Goal: Feedback & Contribution: Contribute content

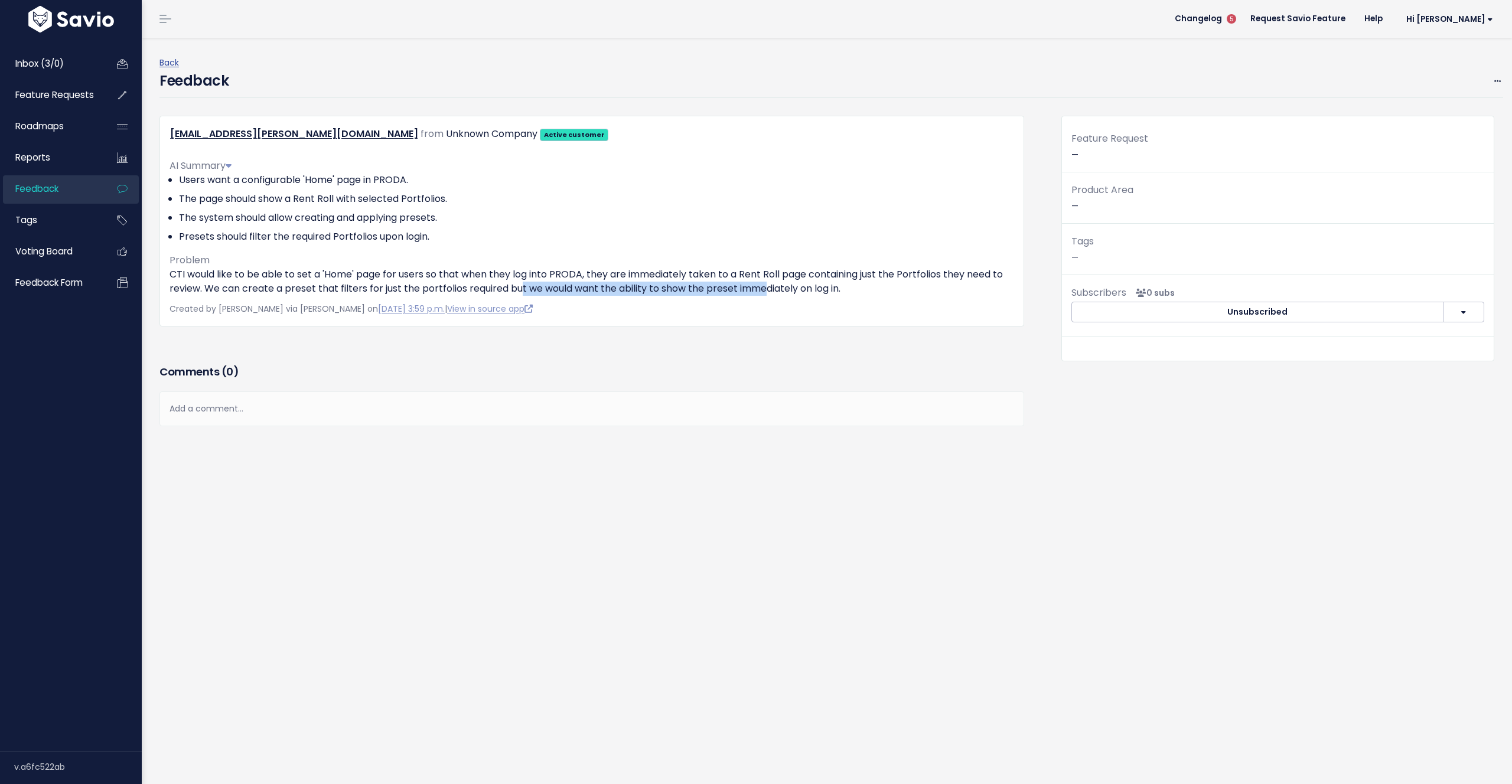
drag, startPoint x: 521, startPoint y: 288, endPoint x: 767, endPoint y: 292, distance: 246.0
click at [767, 292] on p "CTI would like to be able to set a 'Home' page for users so that when they log …" at bounding box center [591, 281] width 844 height 28
click at [768, 292] on p "CTI would like to be able to set a 'Home' page for users so that when they log …" at bounding box center [591, 281] width 844 height 28
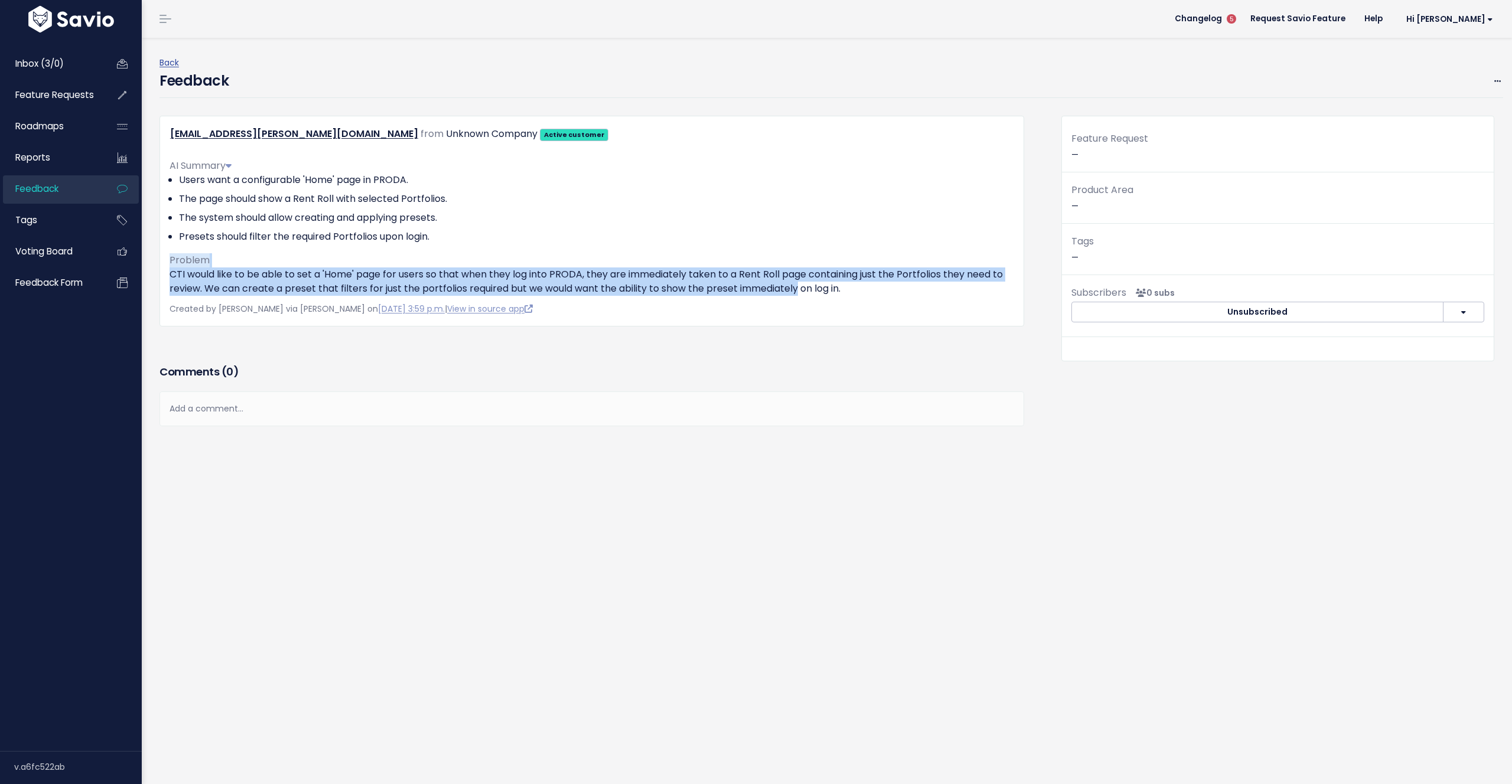
drag, startPoint x: 768, startPoint y: 292, endPoint x: 687, endPoint y: 254, distance: 89.5
click at [687, 254] on div "AI Summary Users want a configurable 'Home' page in PRODA. The page should show…" at bounding box center [591, 223] width 844 height 146
drag, startPoint x: 687, startPoint y: 254, endPoint x: 865, endPoint y: 285, distance: 180.7
click at [865, 285] on div "AI Summary Users want a configurable 'Home' page in PRODA. The page should show…" at bounding box center [591, 223] width 844 height 146
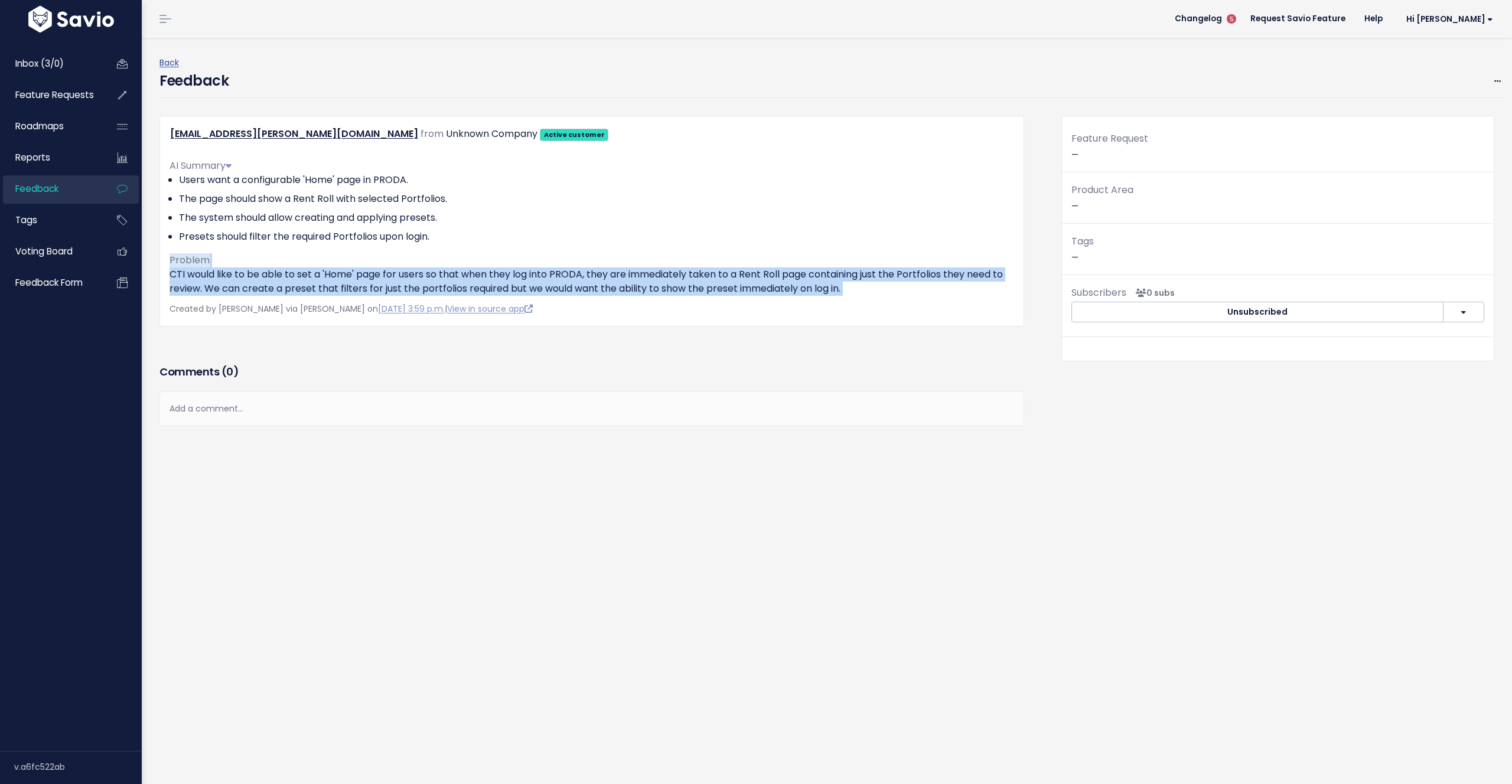
click at [865, 285] on p "CTI would like to be able to set a 'Home' page for users so that when they log …" at bounding box center [591, 281] width 844 height 28
drag, startPoint x: 857, startPoint y: 284, endPoint x: 688, endPoint y: 247, distance: 173.0
click at [688, 247] on div "AI Summary Users want a configurable 'Home' page in PRODA. The page should show…" at bounding box center [591, 223] width 844 height 146
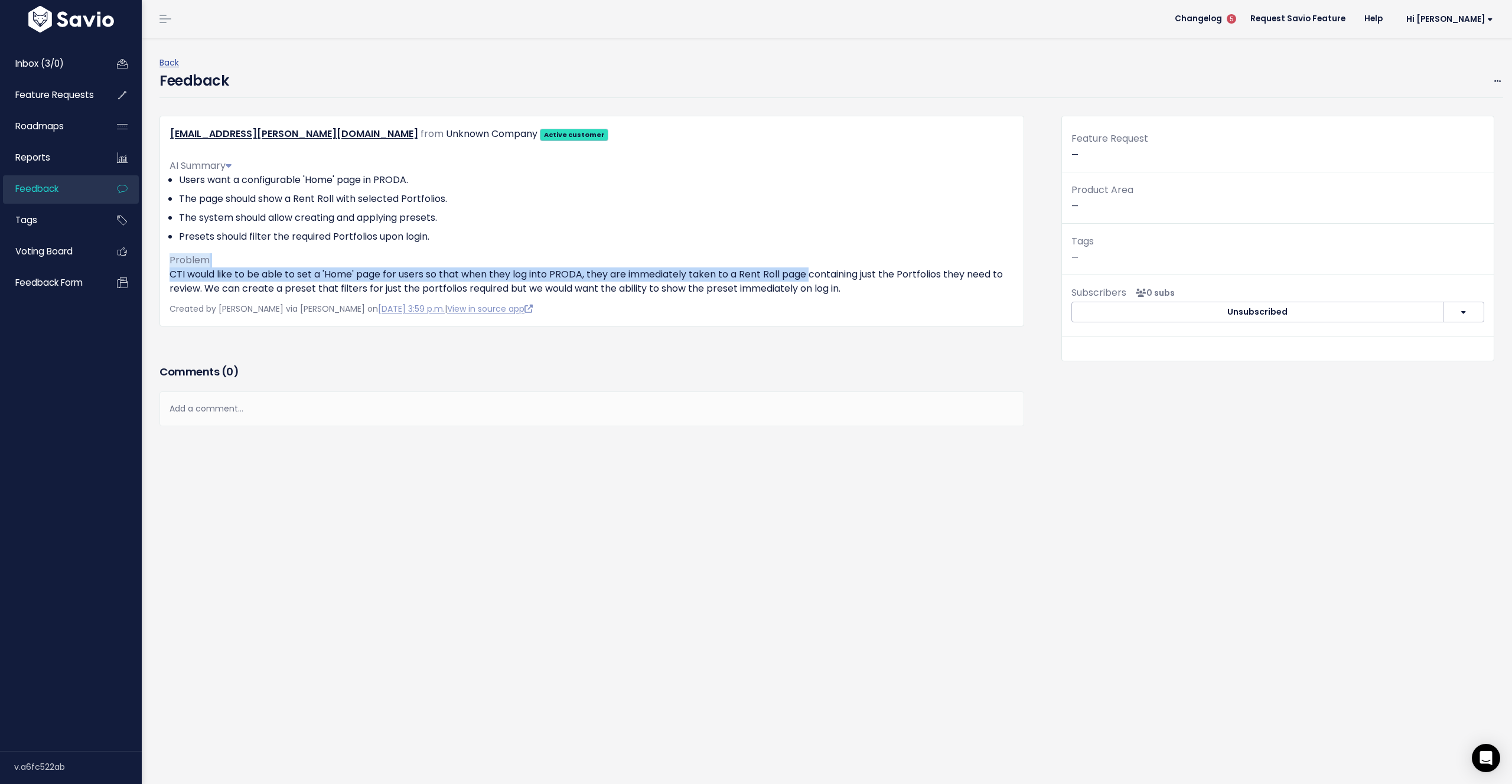
drag, startPoint x: 688, startPoint y: 247, endPoint x: 830, endPoint y: 277, distance: 145.1
click at [830, 277] on div "AI Summary Users want a configurable 'Home' page in PRODA. The page should show…" at bounding box center [591, 223] width 844 height 146
click at [830, 277] on p "CTI would like to be able to set a 'Home' page for users so that when they log …" at bounding box center [591, 281] width 844 height 28
click at [1492, 83] on span at bounding box center [1497, 81] width 11 height 15
drag, startPoint x: 903, startPoint y: 294, endPoint x: 867, endPoint y: 293, distance: 36.0
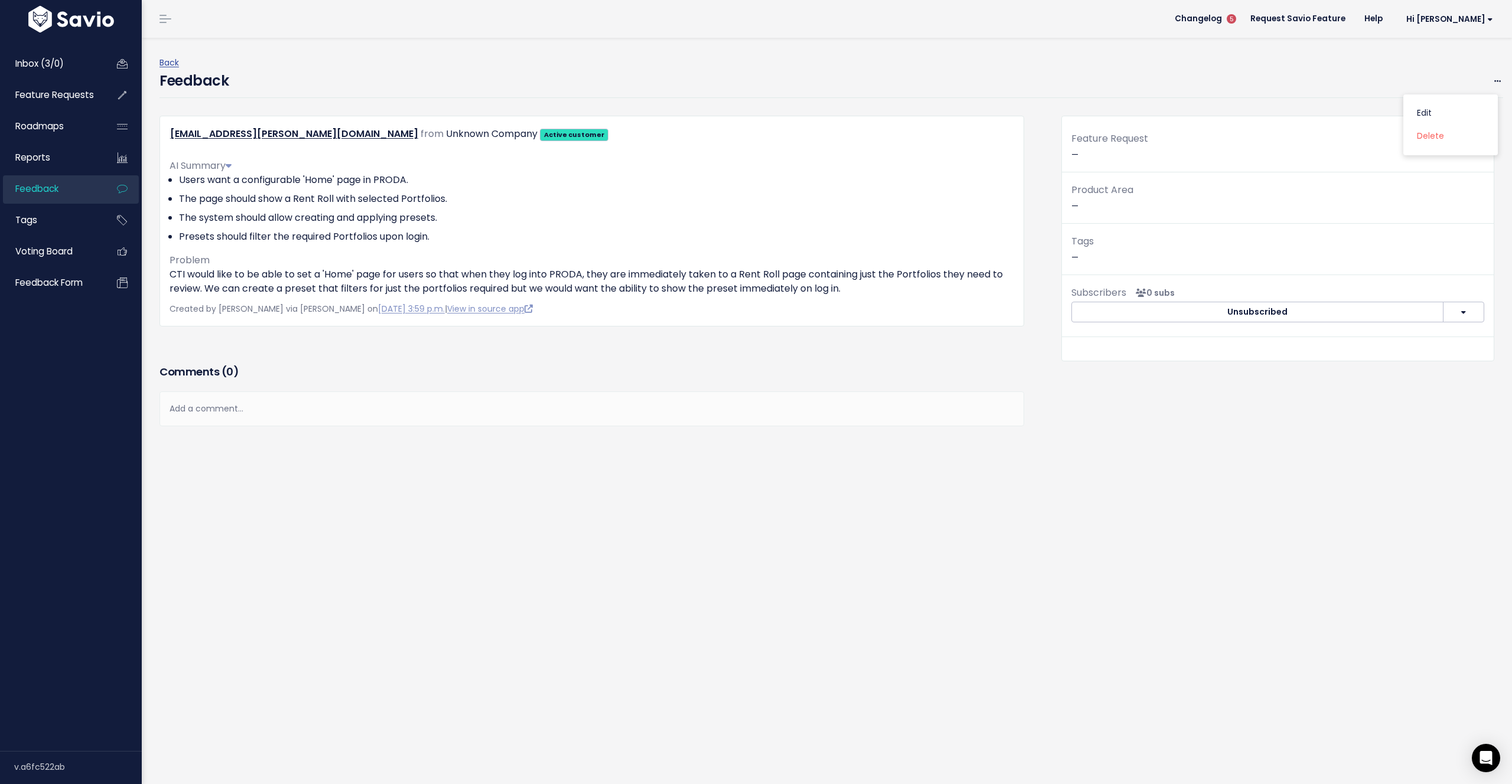
click at [868, 293] on p "CTI would like to be able to set a 'Home' page for users so that when they log …" at bounding box center [591, 281] width 844 height 28
click at [866, 293] on p "CTI would like to be able to set a 'Home' page for users so that when they log …" at bounding box center [591, 281] width 844 height 28
drag, startPoint x: 857, startPoint y: 302, endPoint x: 856, endPoint y: 292, distance: 10.0
click at [857, 302] on div "Created by Kelly Davies via Slack on Aug. 21, 2025, 3:59 p.m. | View in source …" at bounding box center [591, 309] width 844 height 15
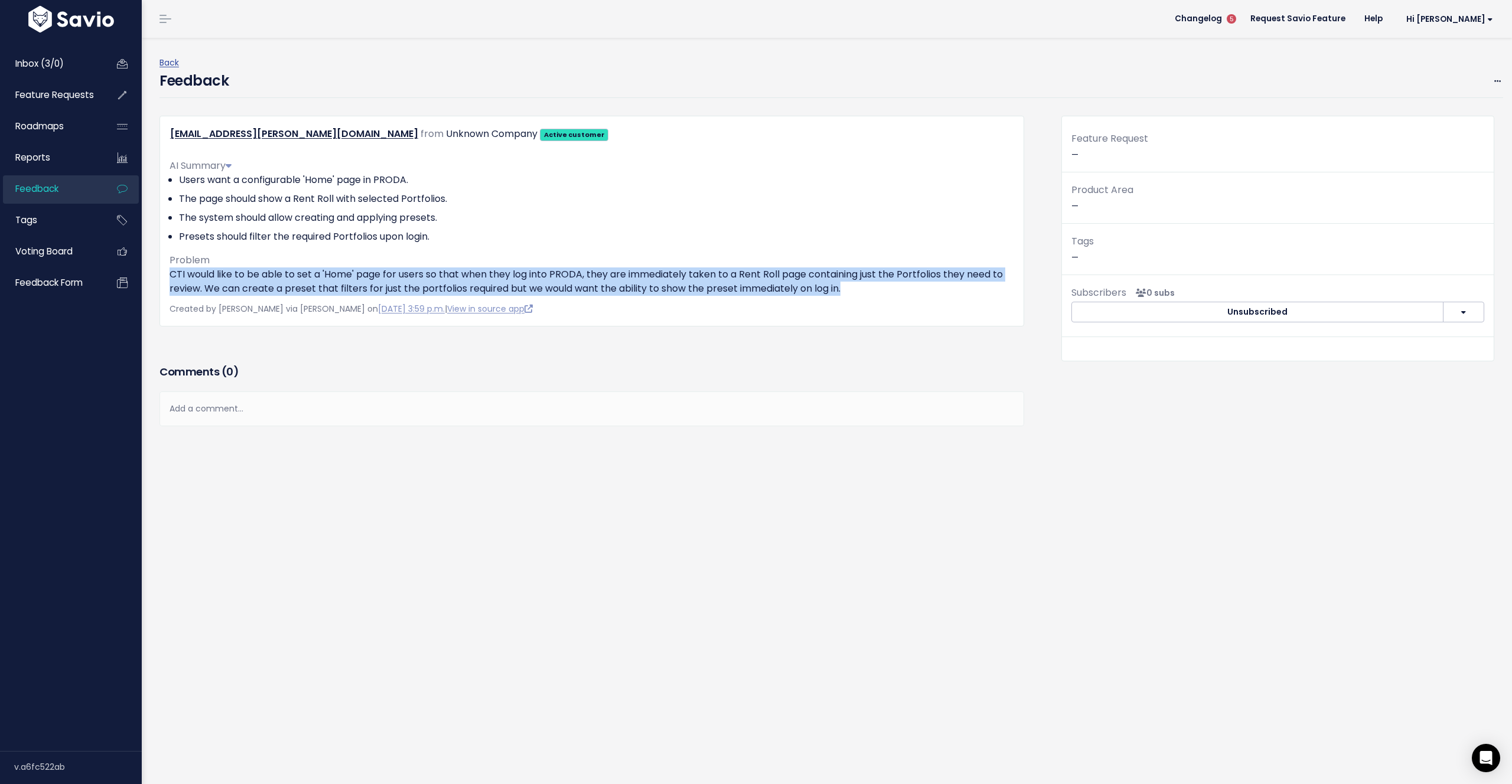
drag, startPoint x: 856, startPoint y: 290, endPoint x: 170, endPoint y: 272, distance: 686.2
click at [170, 272] on p "CTI would like to be able to set a 'Home' page for users so that when they log …" at bounding box center [591, 281] width 844 height 28
copy p "CTI would like to be able to set a 'Home' page for users so that when they log …"
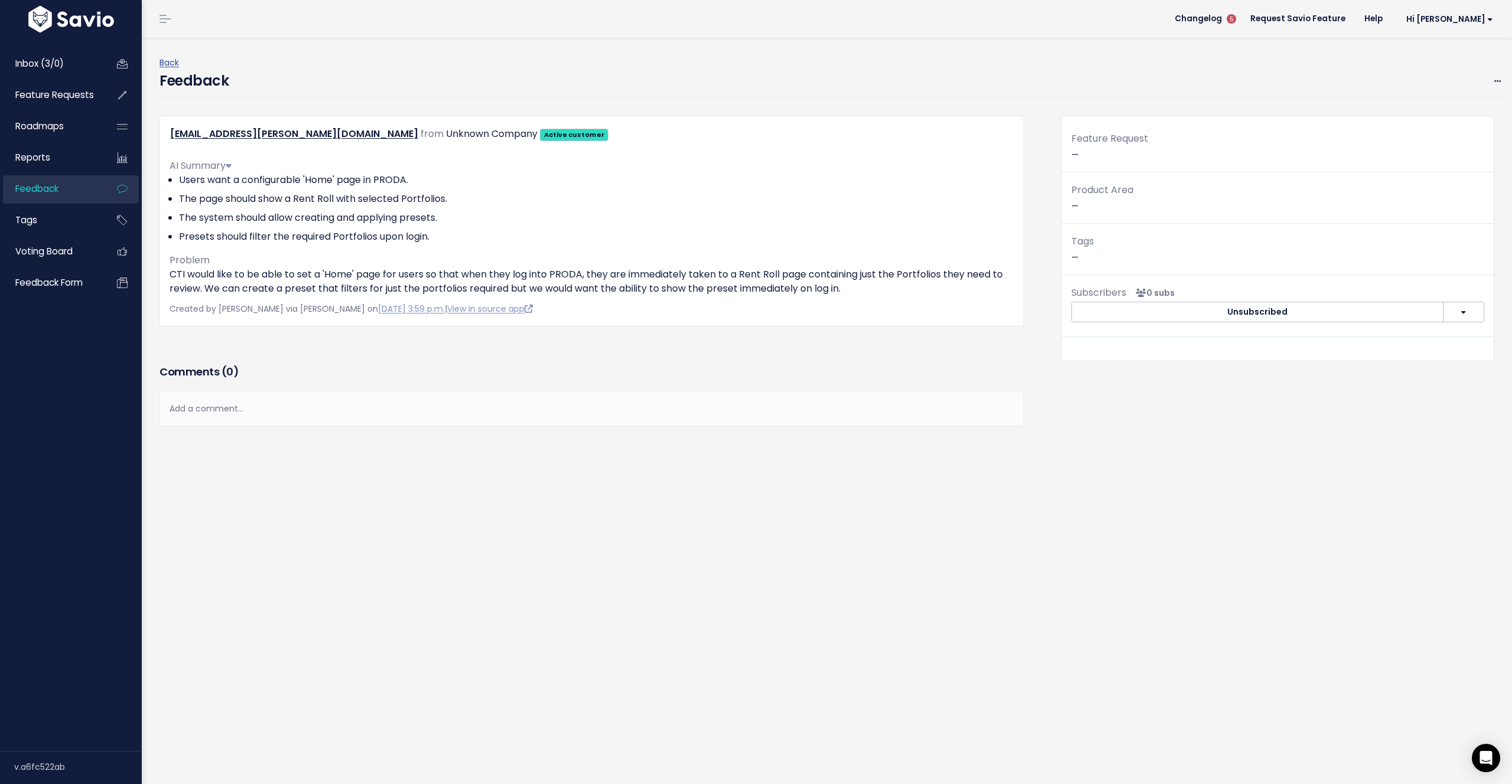
click at [1496, 80] on div "Back Feedback Edit Delete andre.tischer@columbiathreadneedle.com from" at bounding box center [826, 411] width 1370 height 747
click at [1495, 81] on div "Back Feedback Edit Delete andre.tischer@columbiathreadneedle.com from" at bounding box center [826, 411] width 1370 height 747
click at [1494, 80] on span at bounding box center [1497, 81] width 11 height 15
click at [1414, 114] on link "Edit" at bounding box center [1450, 113] width 85 height 23
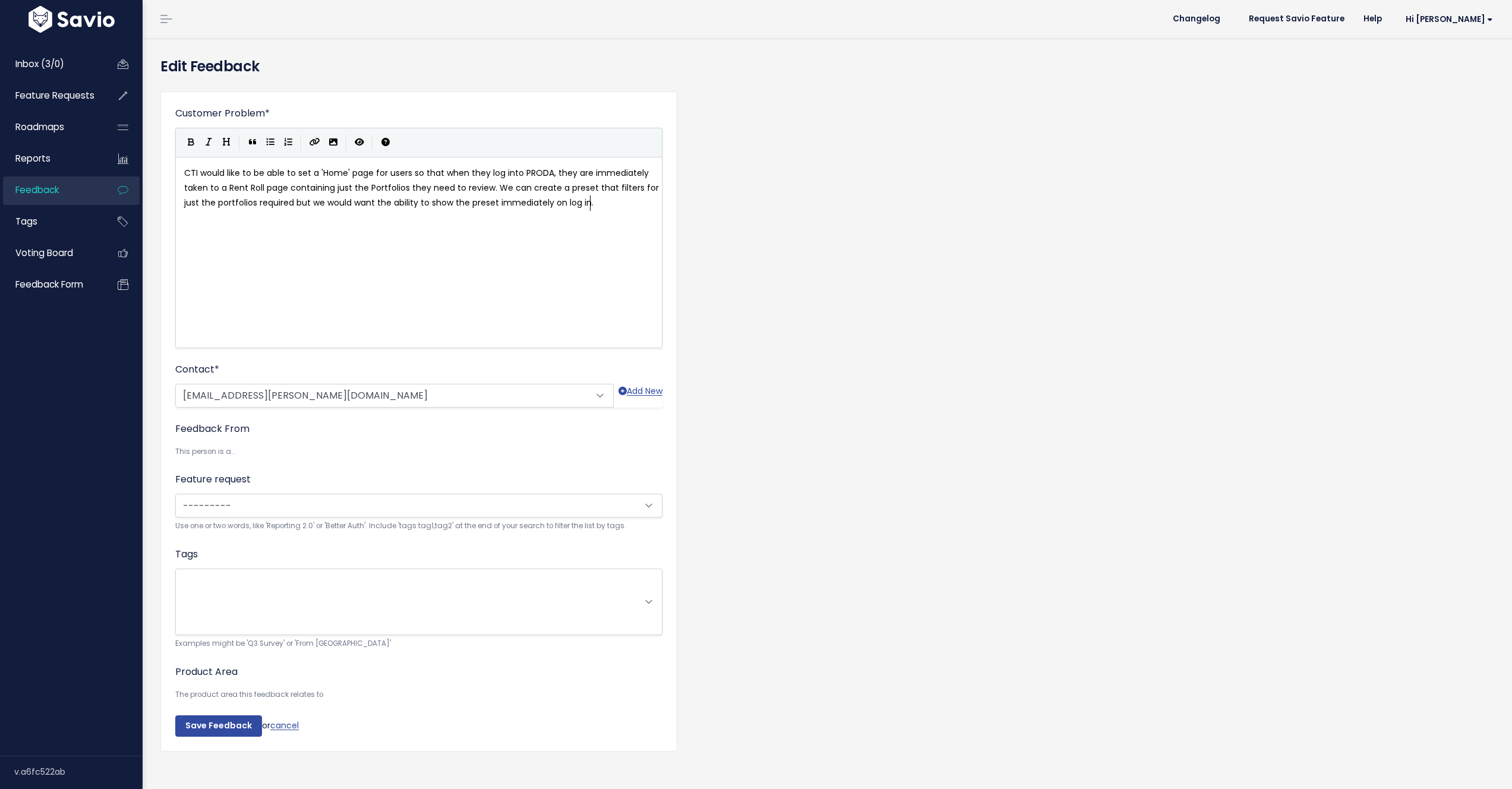
scroll to position [1, 0]
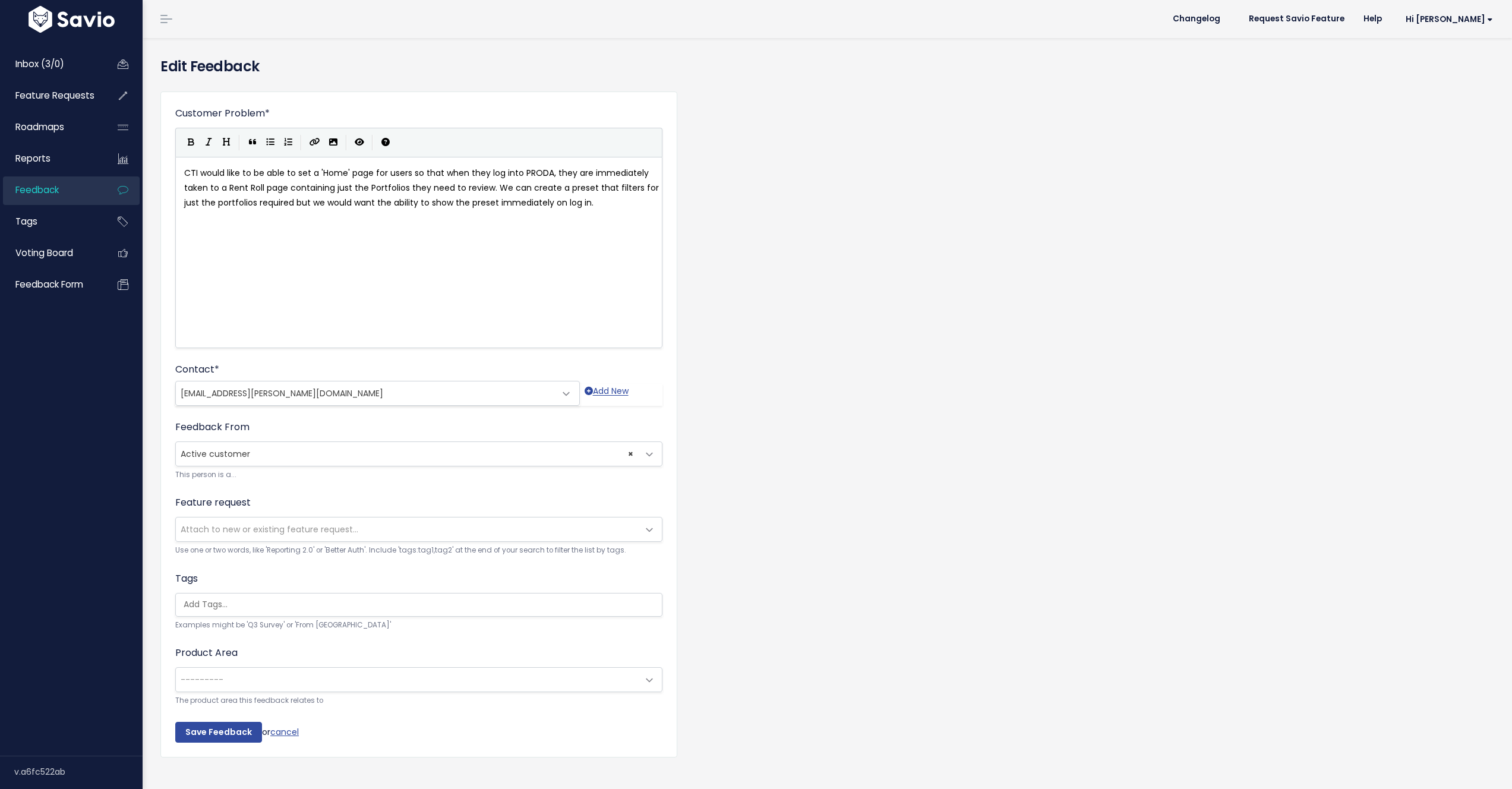
click at [579, 274] on div "xxxxxxxxxx CTI would like to be able to set a 'Home' page for users so that whe…" at bounding box center [434, 268] width 504 height 208
click at [611, 235] on div "xxxxxxxxxx CTI would like to be able to set a 'Home' page for users so that whe…" at bounding box center [434, 268] width 504 height 208
type textarea "CTI would like to be able to set a 'Home' page for users so that when they log …"
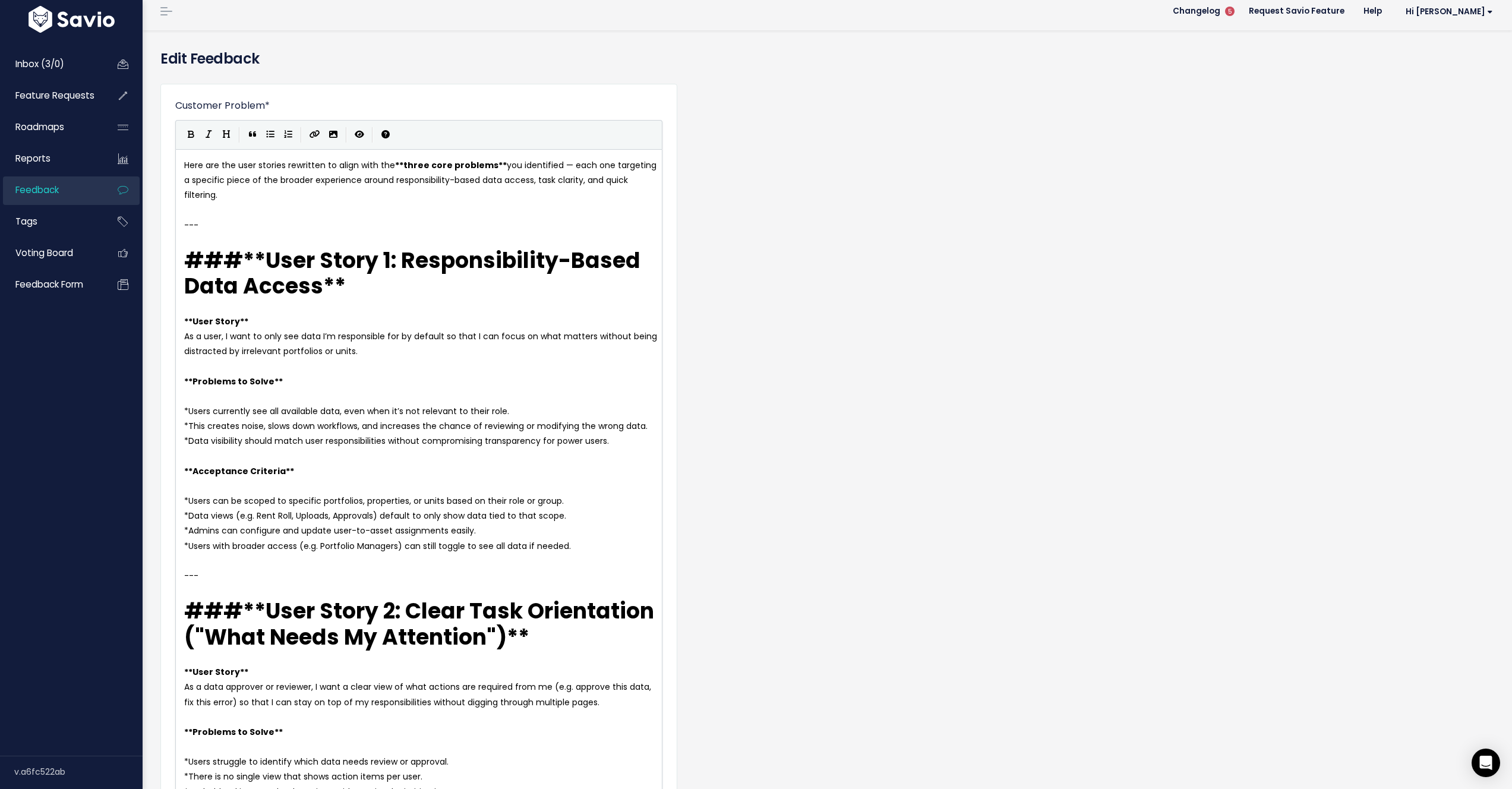
scroll to position [0, 0]
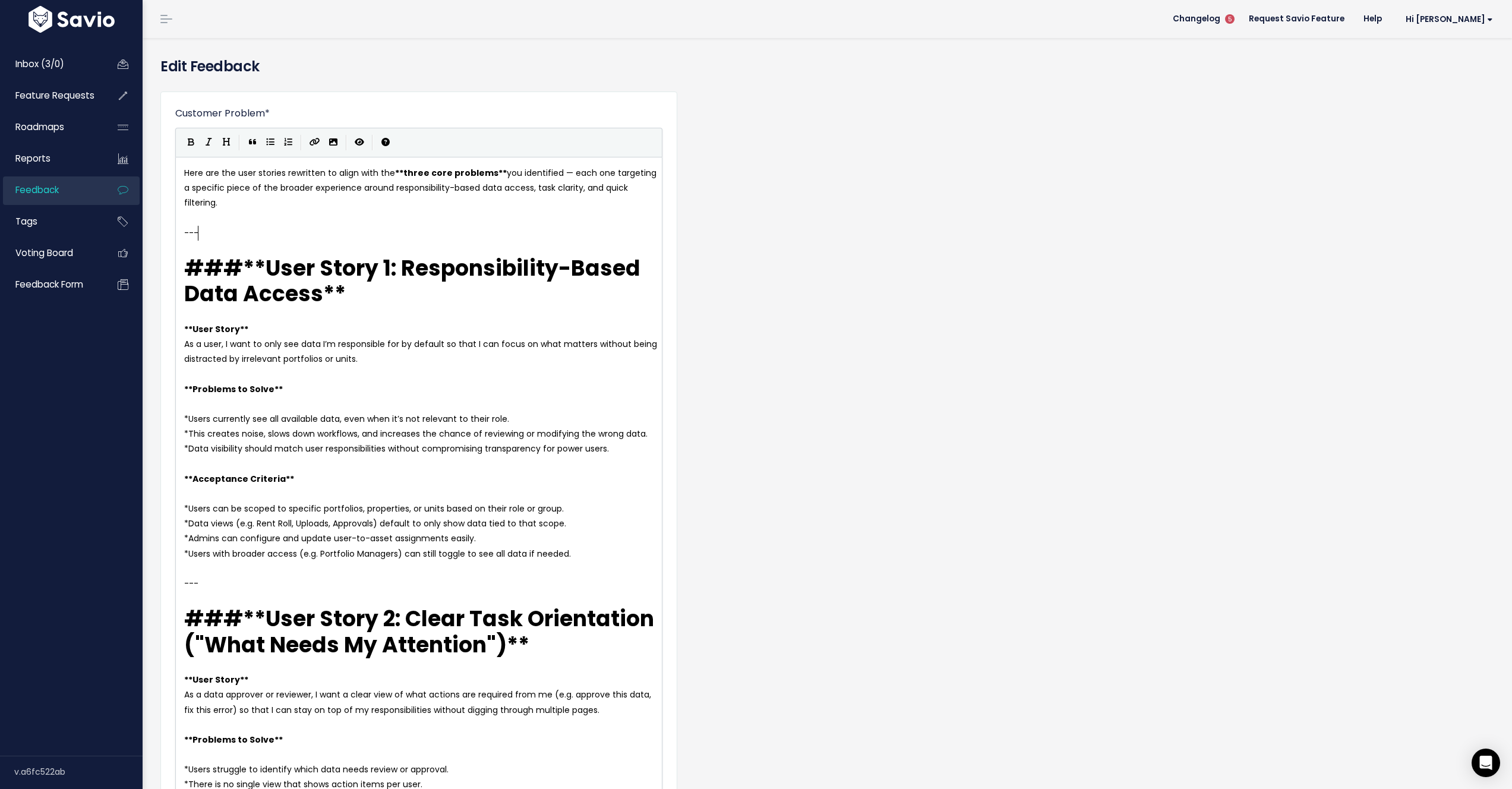
type textarea "Here are the user stories rewritten to align with the **three core problems** y…"
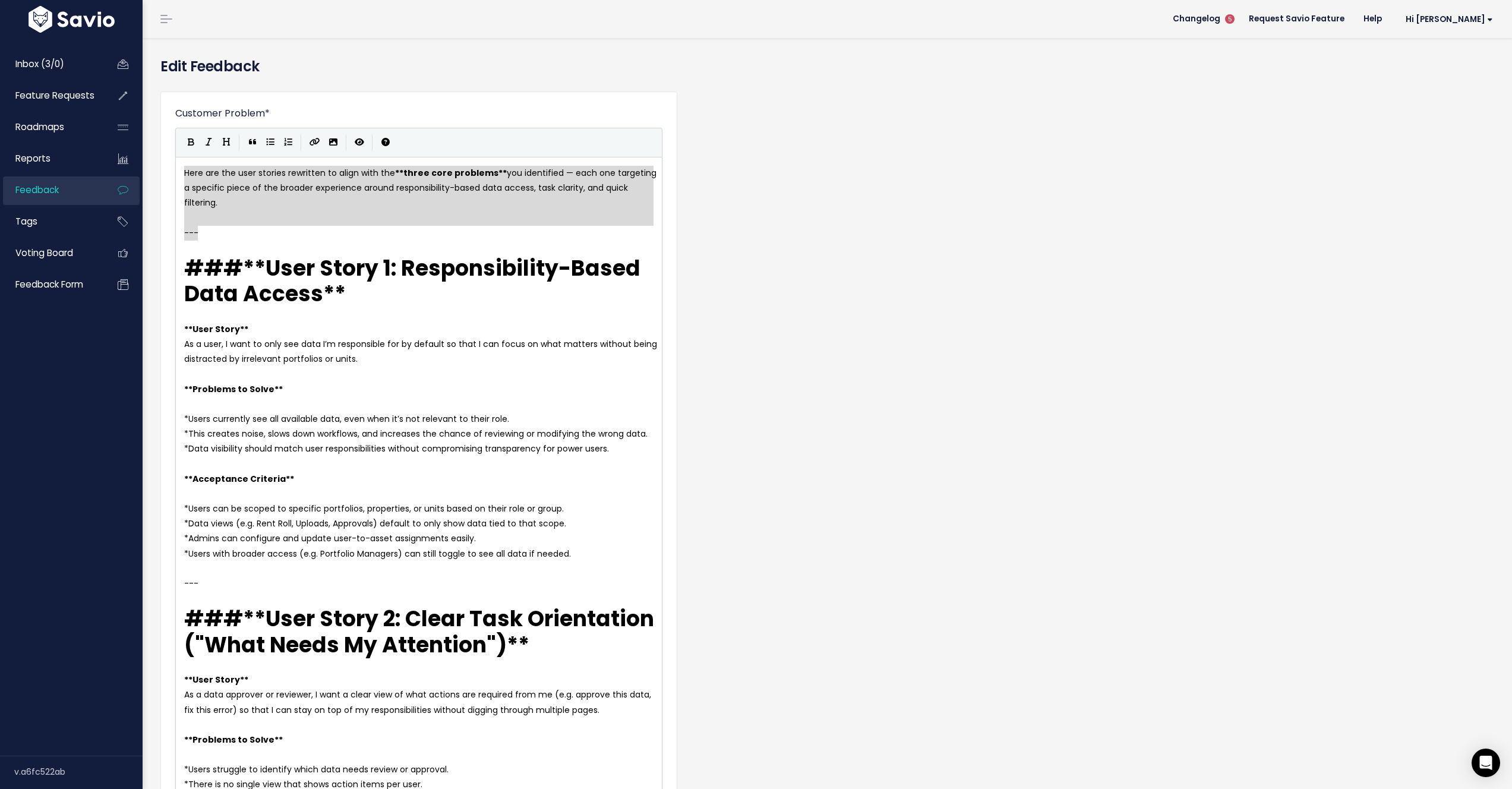
drag, startPoint x: 268, startPoint y: 233, endPoint x: 171, endPoint y: 171, distance: 115.1
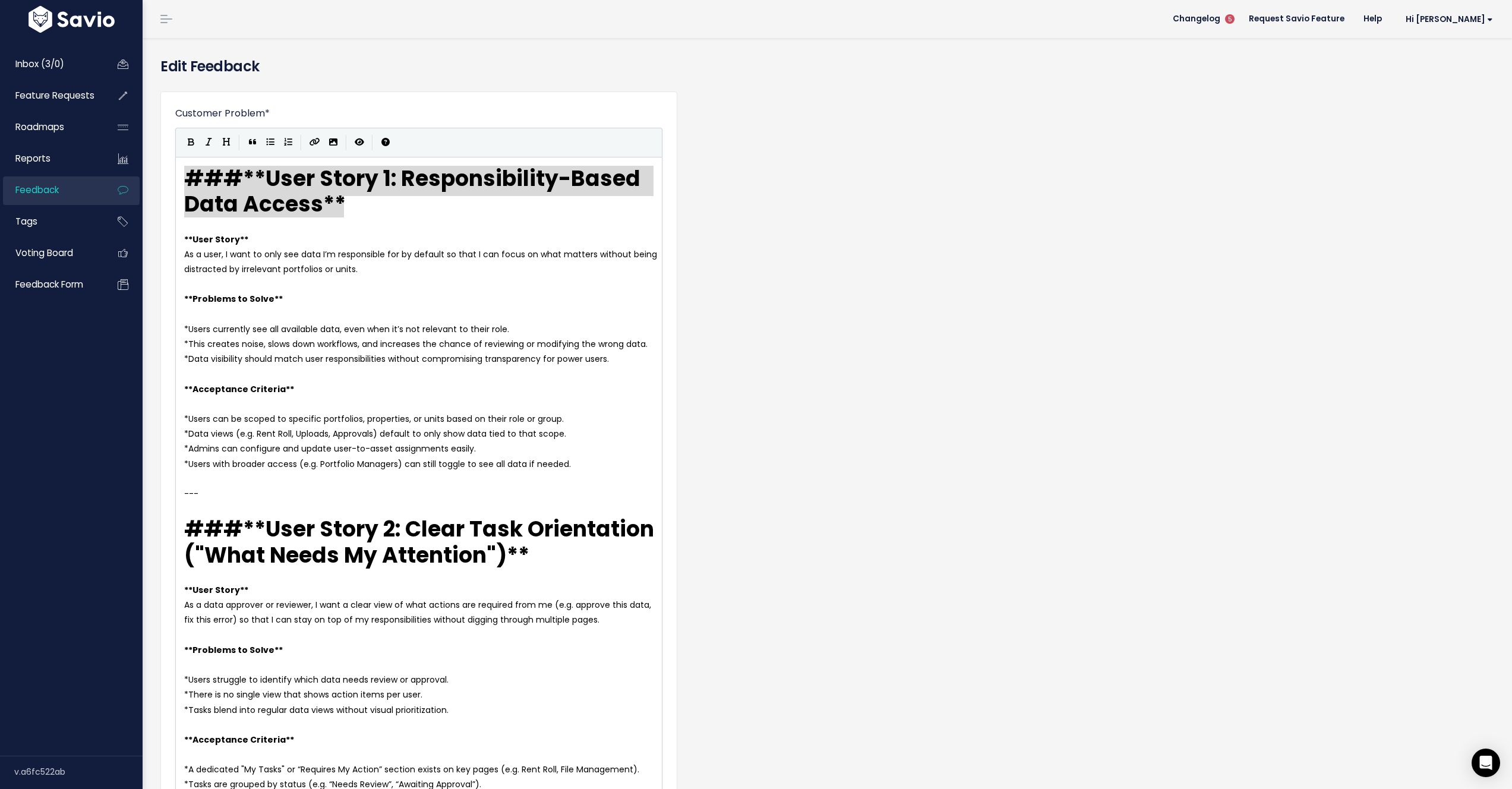
drag, startPoint x: 383, startPoint y: 199, endPoint x: 146, endPoint y: 168, distance: 239.0
type textarea "### User Story 1: Responsibility-Based Data Access"
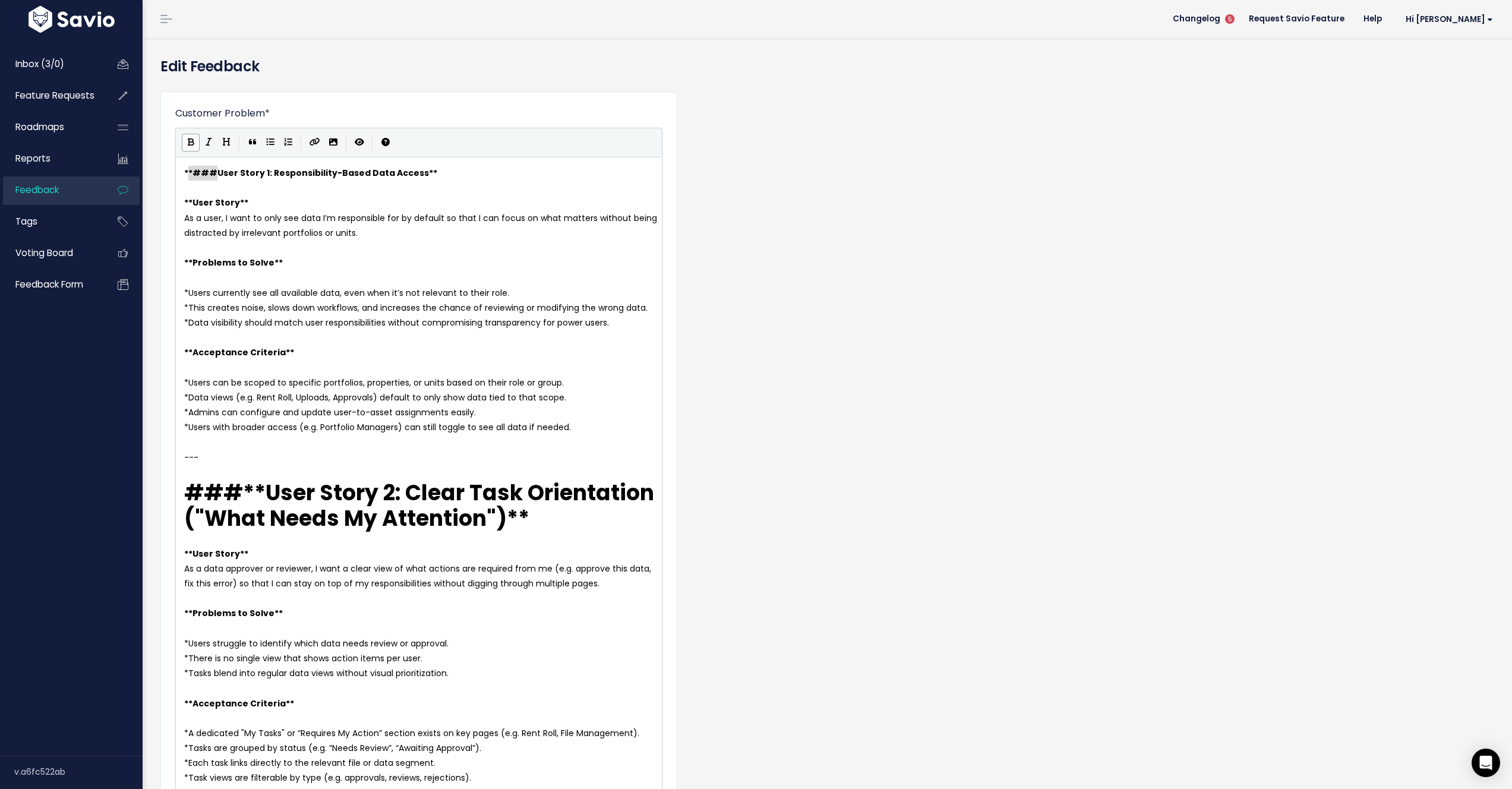
type textarea "###"
drag, startPoint x: 219, startPoint y: 173, endPoint x: 224, endPoint y: 165, distance: 9.4
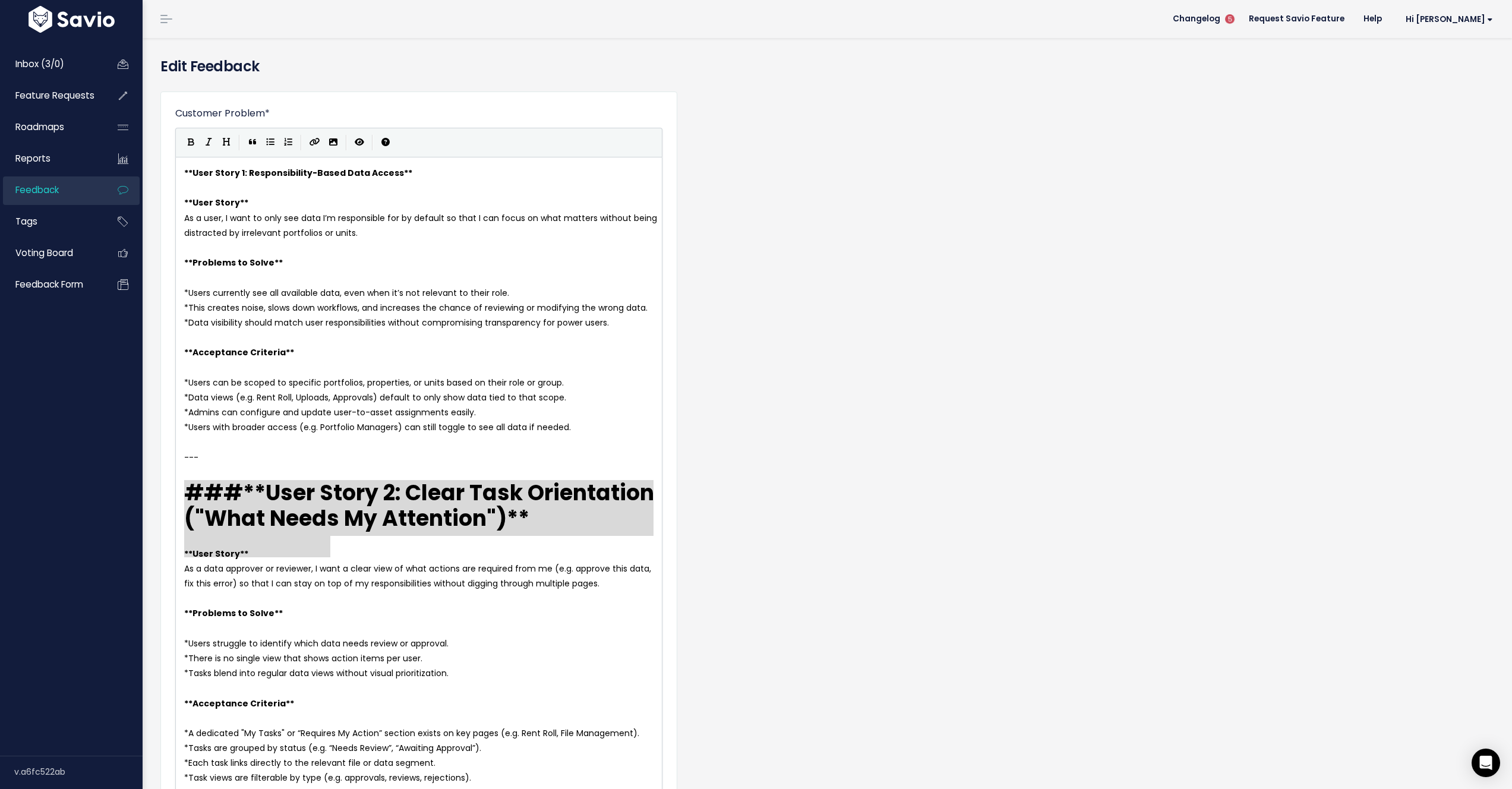
drag, startPoint x: 340, startPoint y: 541, endPoint x: 190, endPoint y: 497, distance: 156.3
type textarea "### User Story 2: Clear Task Orientation ("What Needs My Attention")"
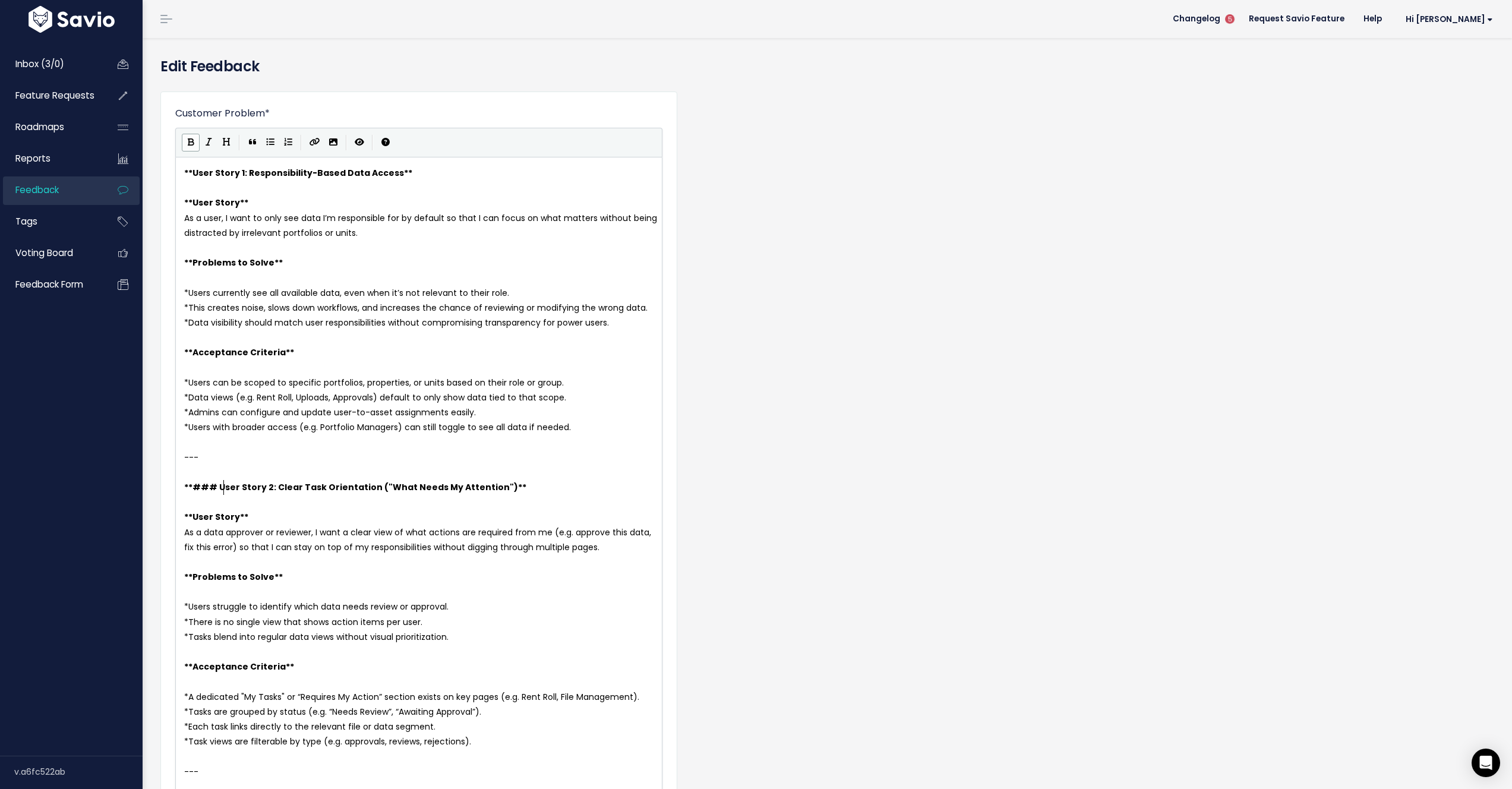
click at [207, 489] on span "### User Story 2: Clear Task Orientation ("What Needs My Attention")" at bounding box center [355, 487] width 326 height 12
type textarea "**"
type textarea "n")**"
drag, startPoint x: 476, startPoint y: 489, endPoint x: 158, endPoint y: 489, distance: 318.0
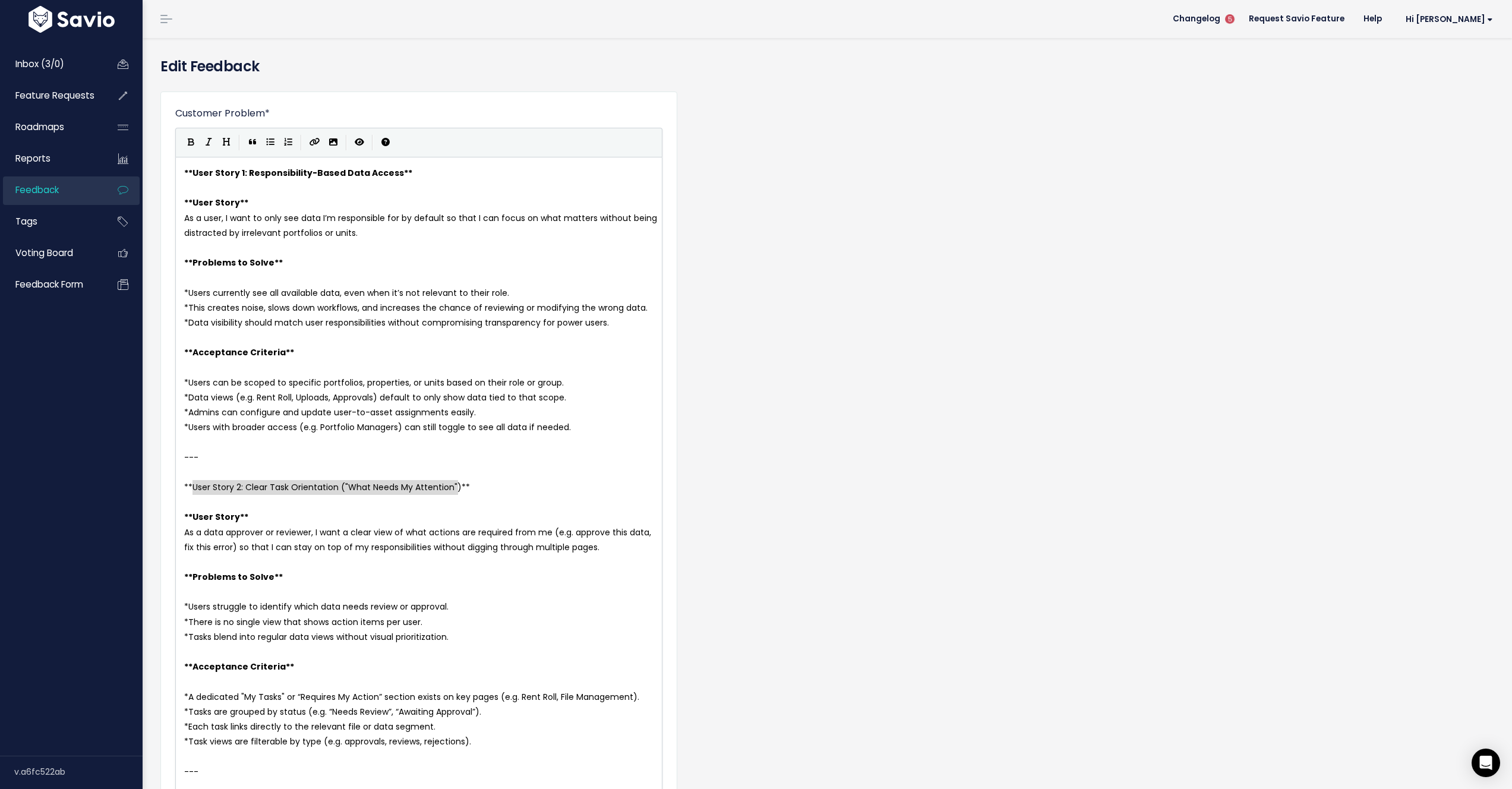
type textarea "User Story 2: Clear Task Orientation ("What Needs My Attention")"
type textarea "** User Story 2: Clear Task Orientation ("What Needs My Attention")**"
drag, startPoint x: 485, startPoint y: 485, endPoint x: 130, endPoint y: 483, distance: 355.0
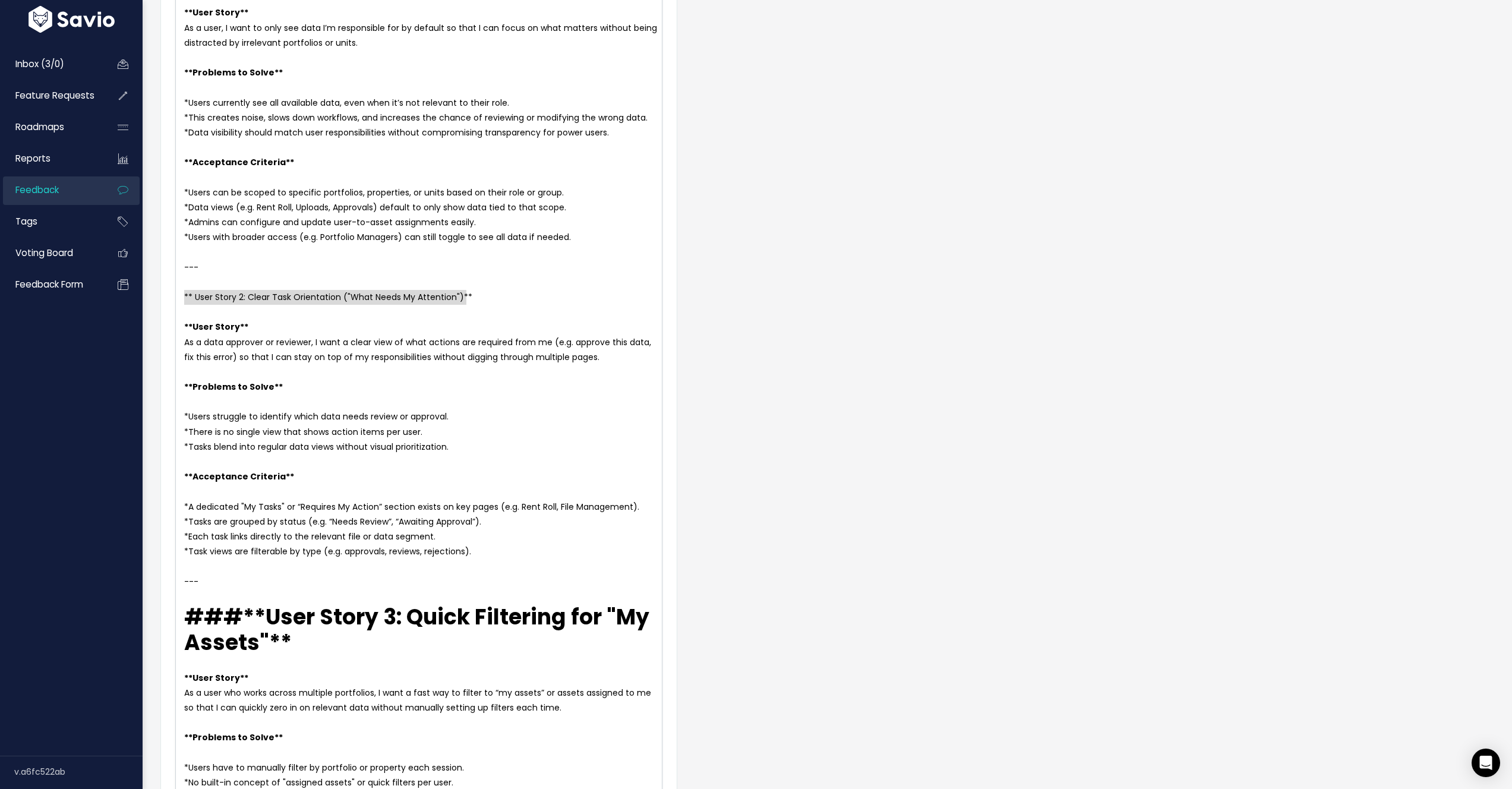
scroll to position [0, 0]
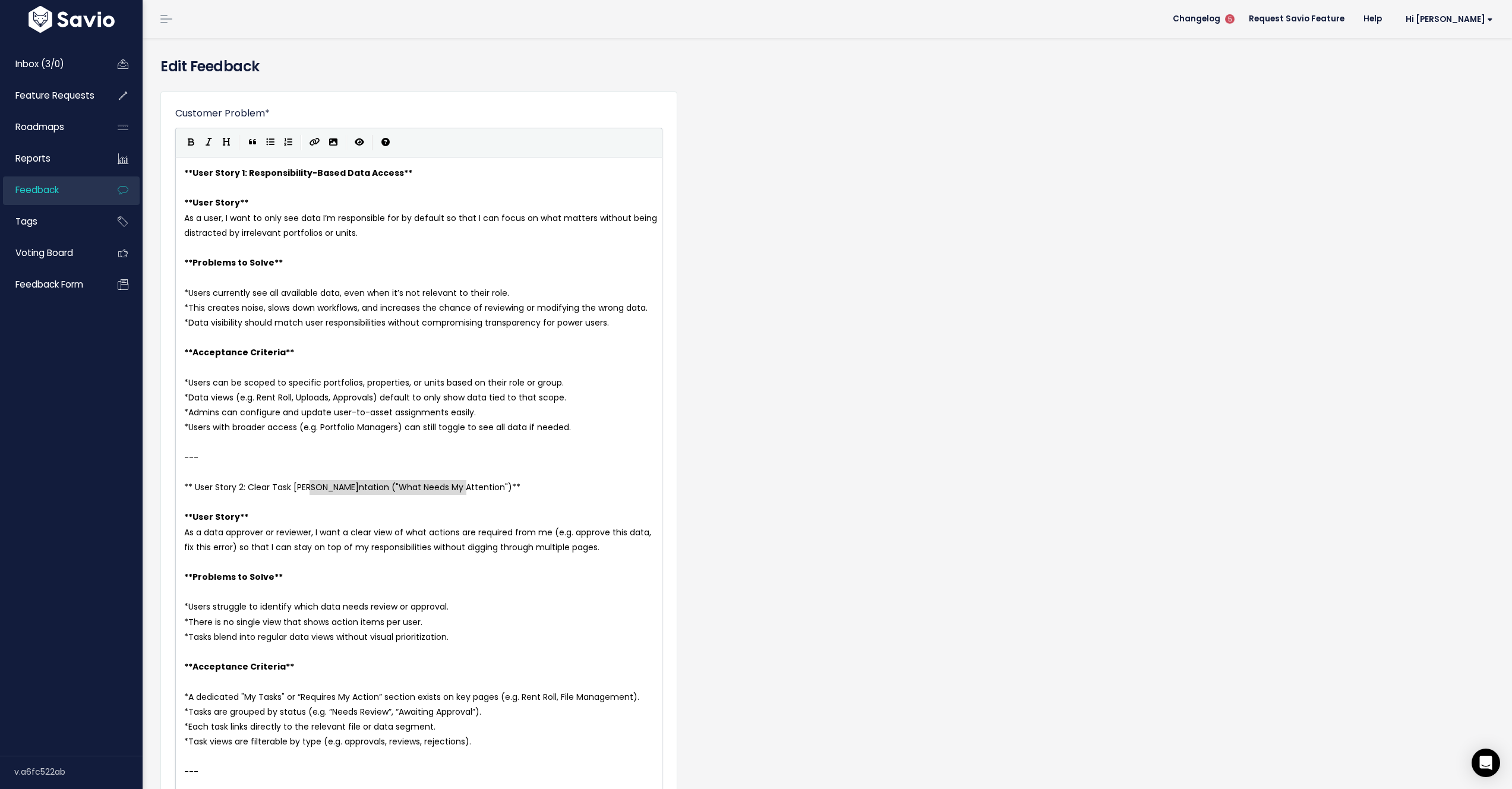
type textarea "r Story 2: Clear Task Orientation ("What Needs My Attention")**"
drag, startPoint x: 488, startPoint y: 485, endPoint x: 224, endPoint y: 470, distance: 264.4
click at [310, 378] on span "Users can be scoped to specific portfolios, properties, or units based on their…" at bounding box center [376, 382] width 376 height 12
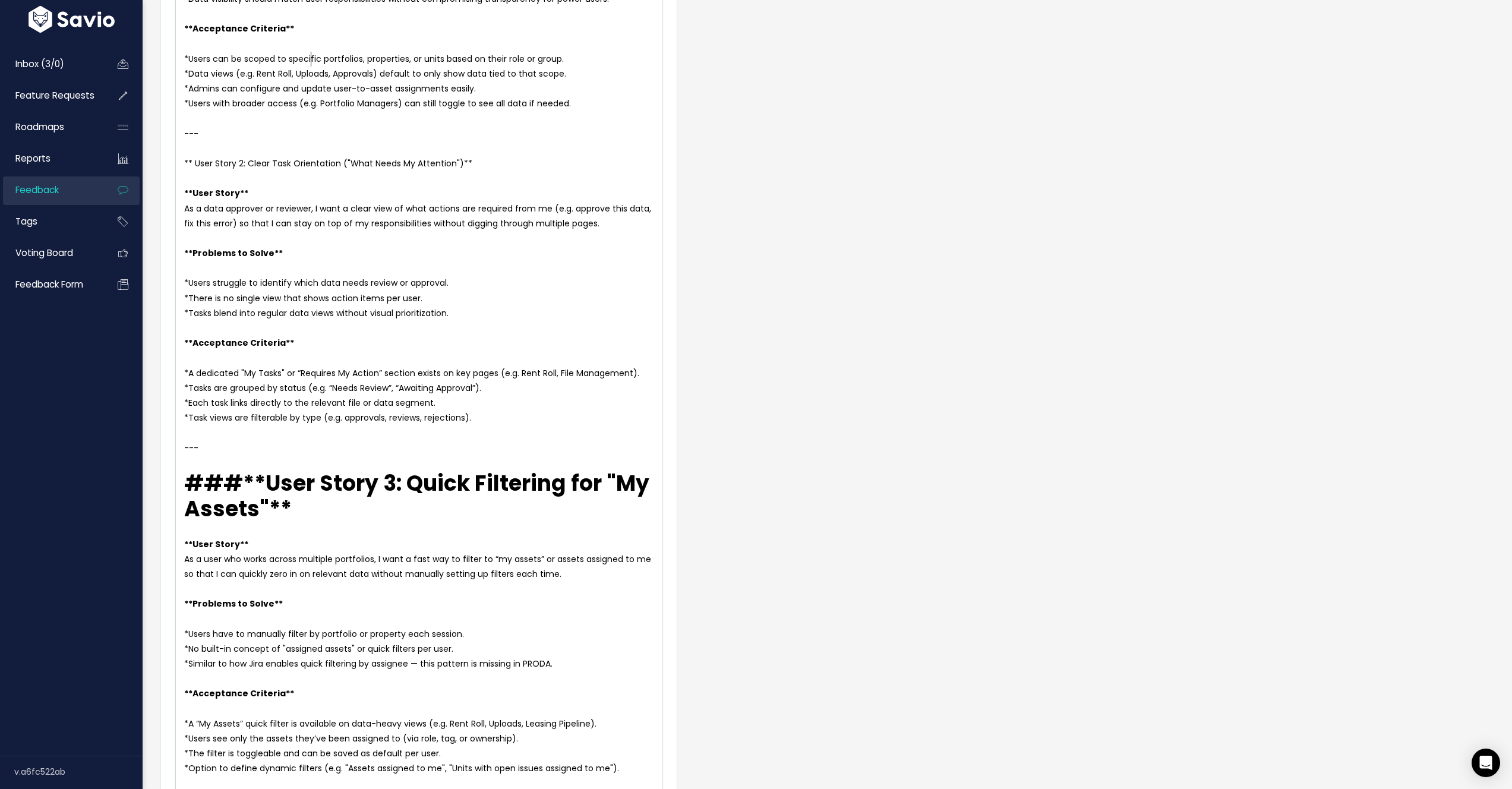
scroll to position [381, 0]
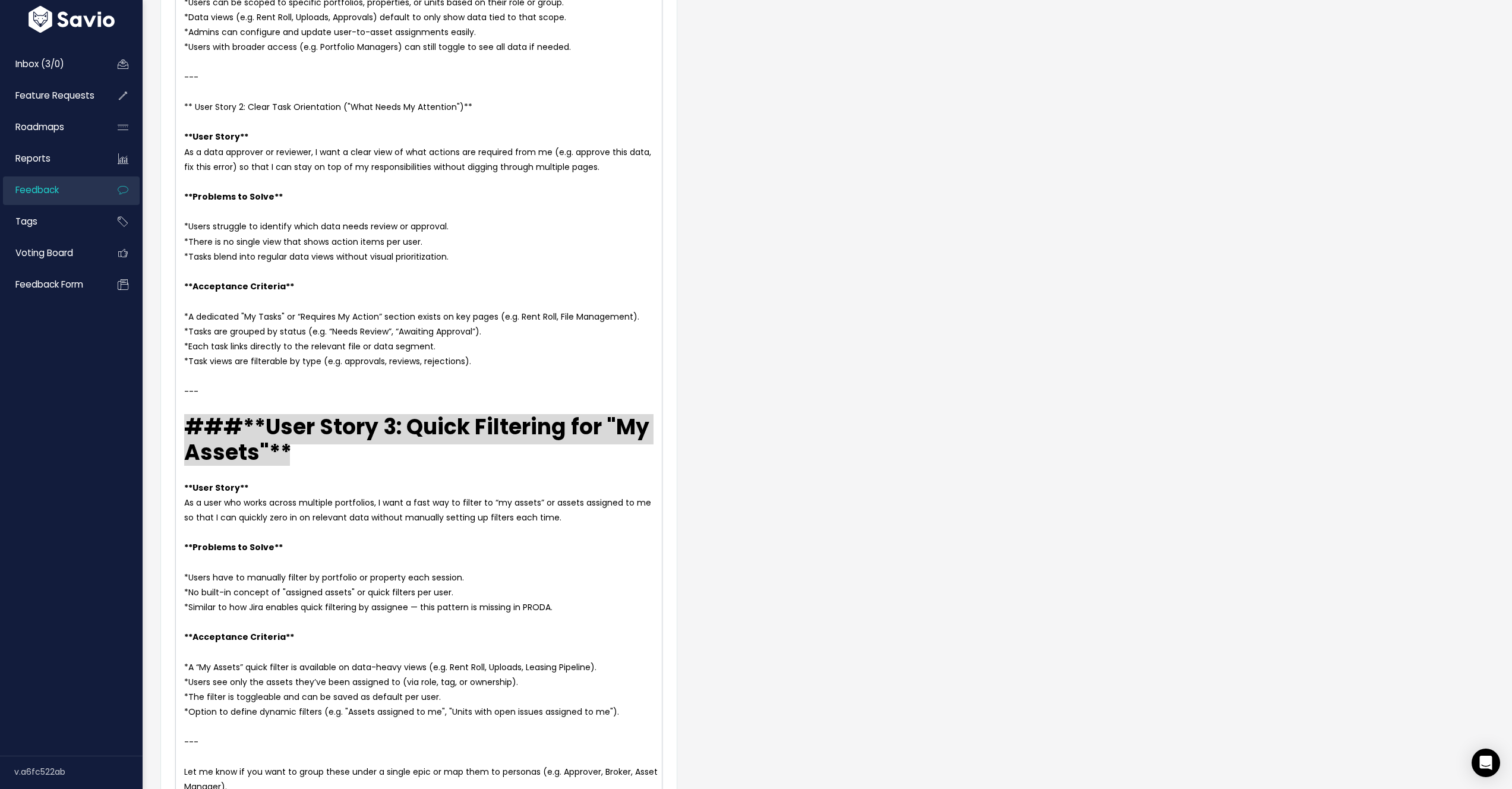
drag, startPoint x: 290, startPoint y: 453, endPoint x: 158, endPoint y: 416, distance: 137.1
type textarea "### User Story 3: Quick Filtering for "My Assets""
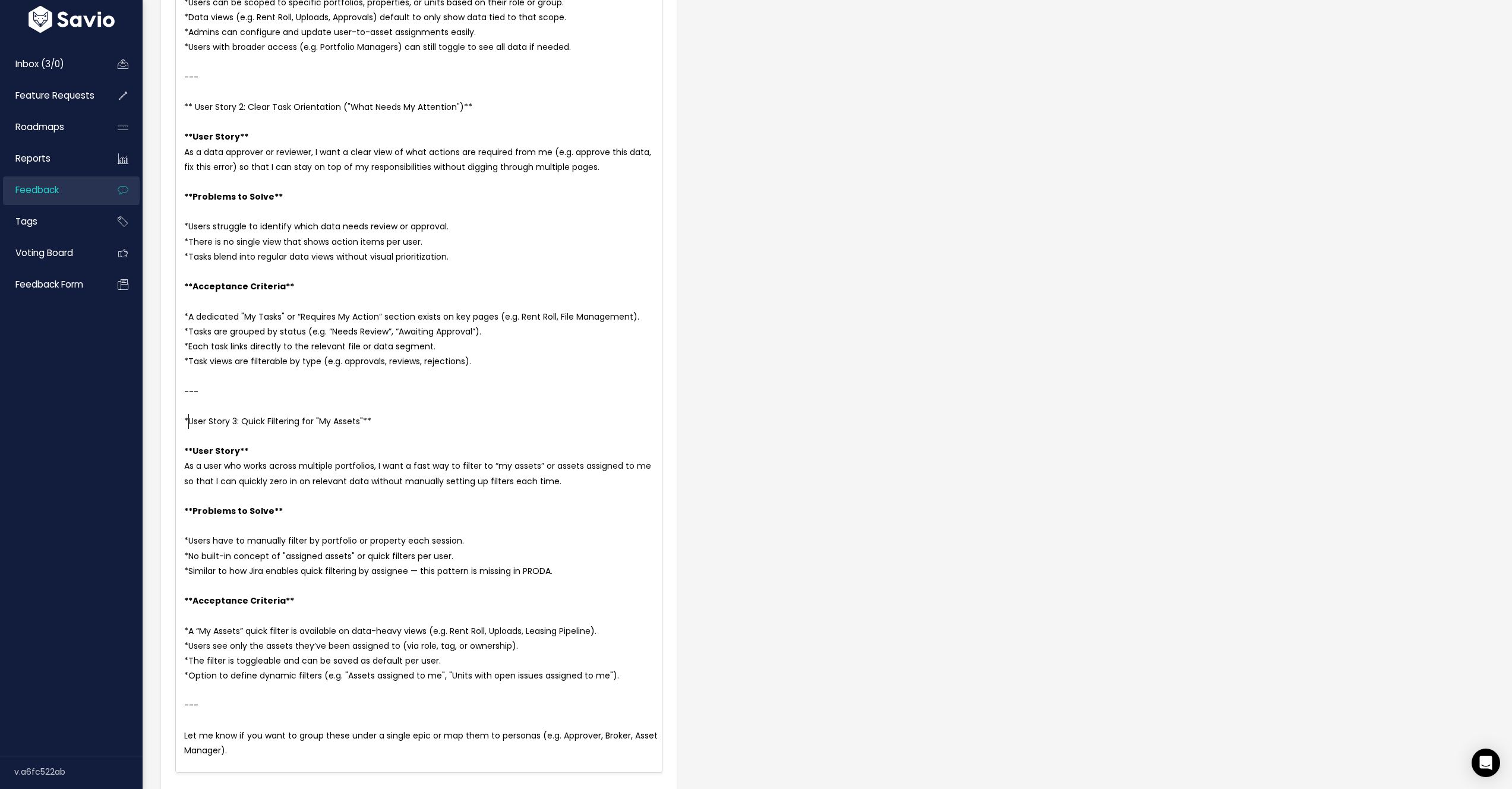
type textarea "**"
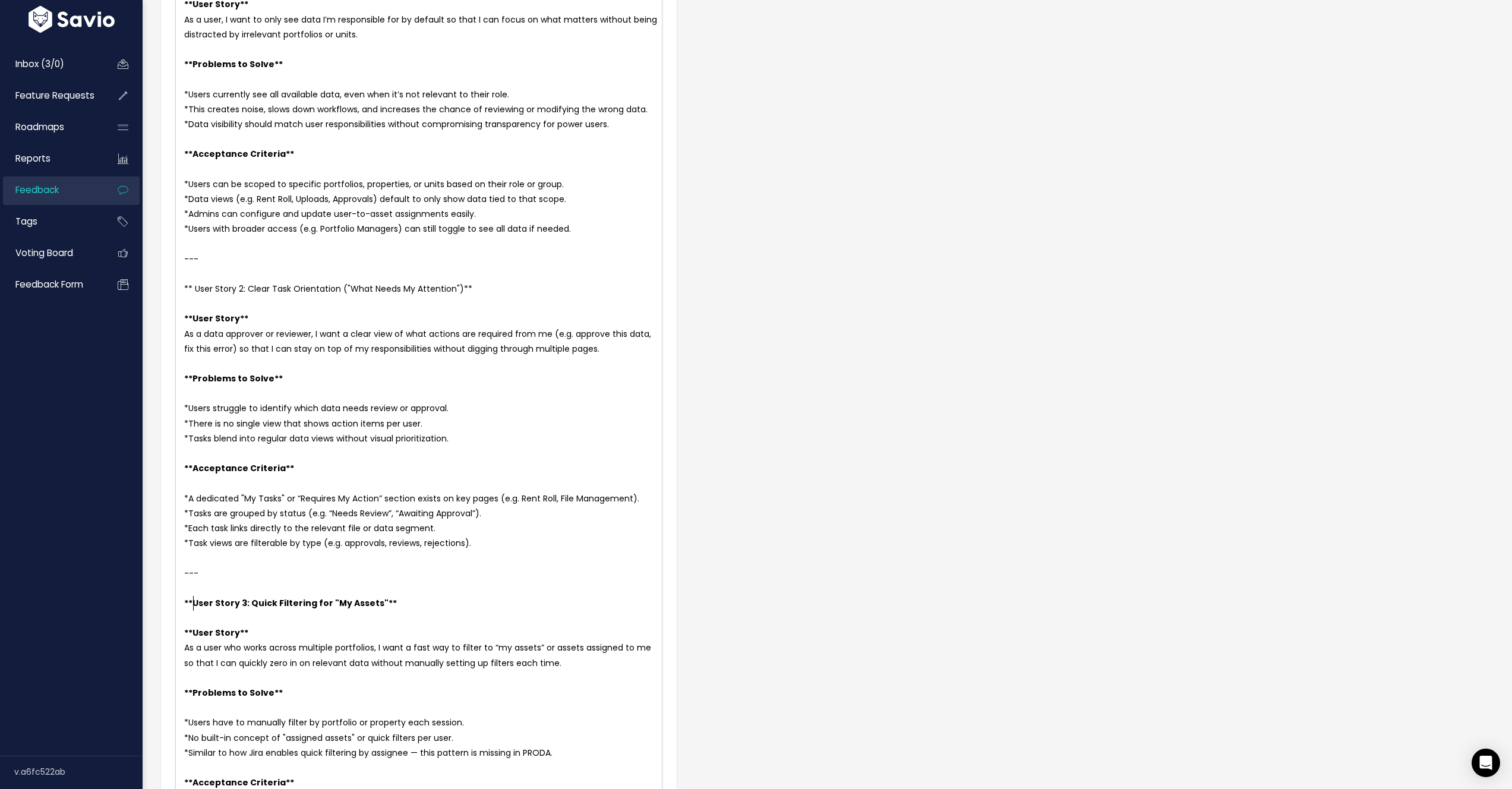
scroll to position [190, 0]
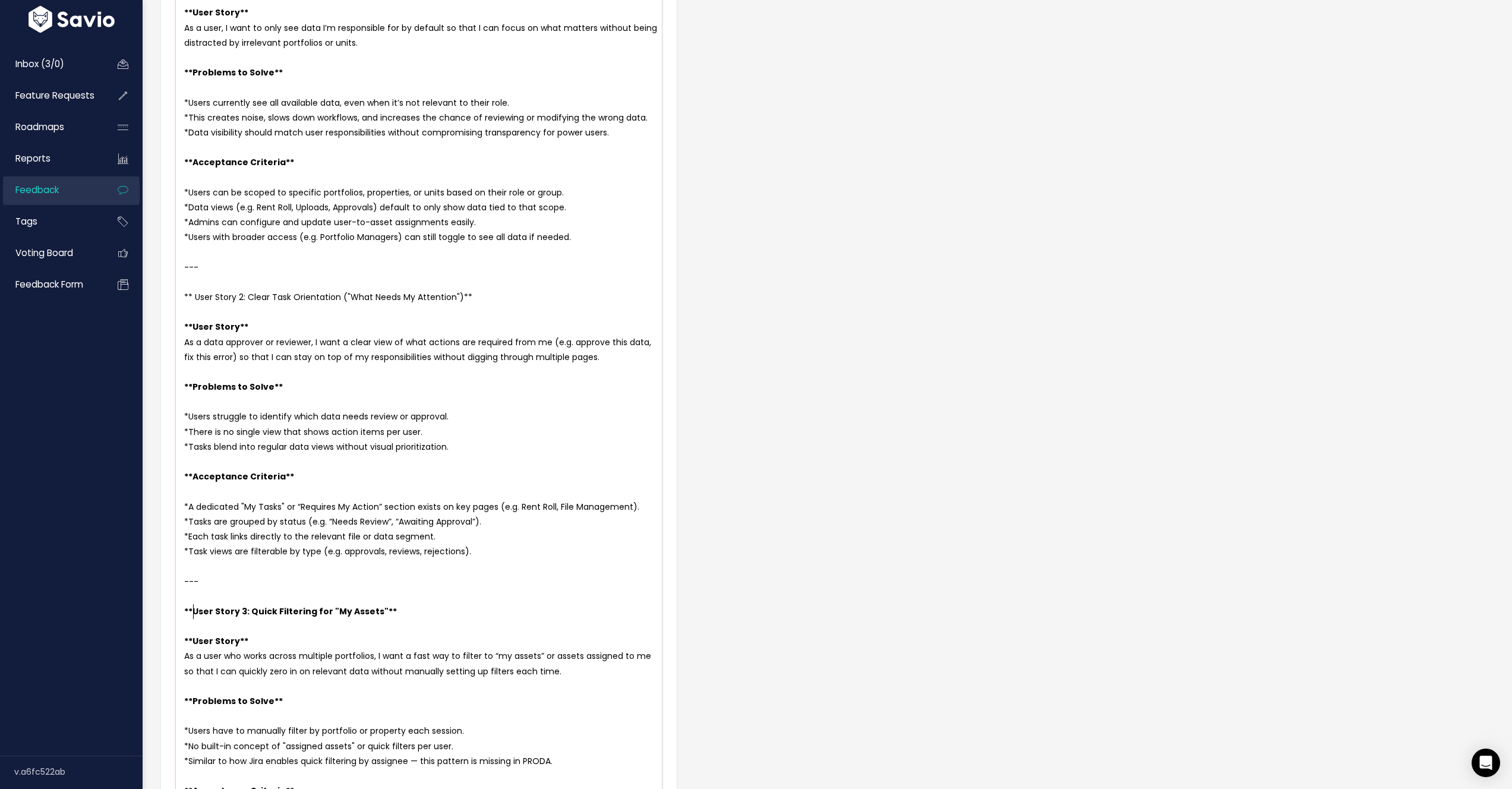
click at [196, 296] on span "** User Story 2: Clear Task Orientation ("What Needs My Attention")**" at bounding box center [328, 297] width 288 height 12
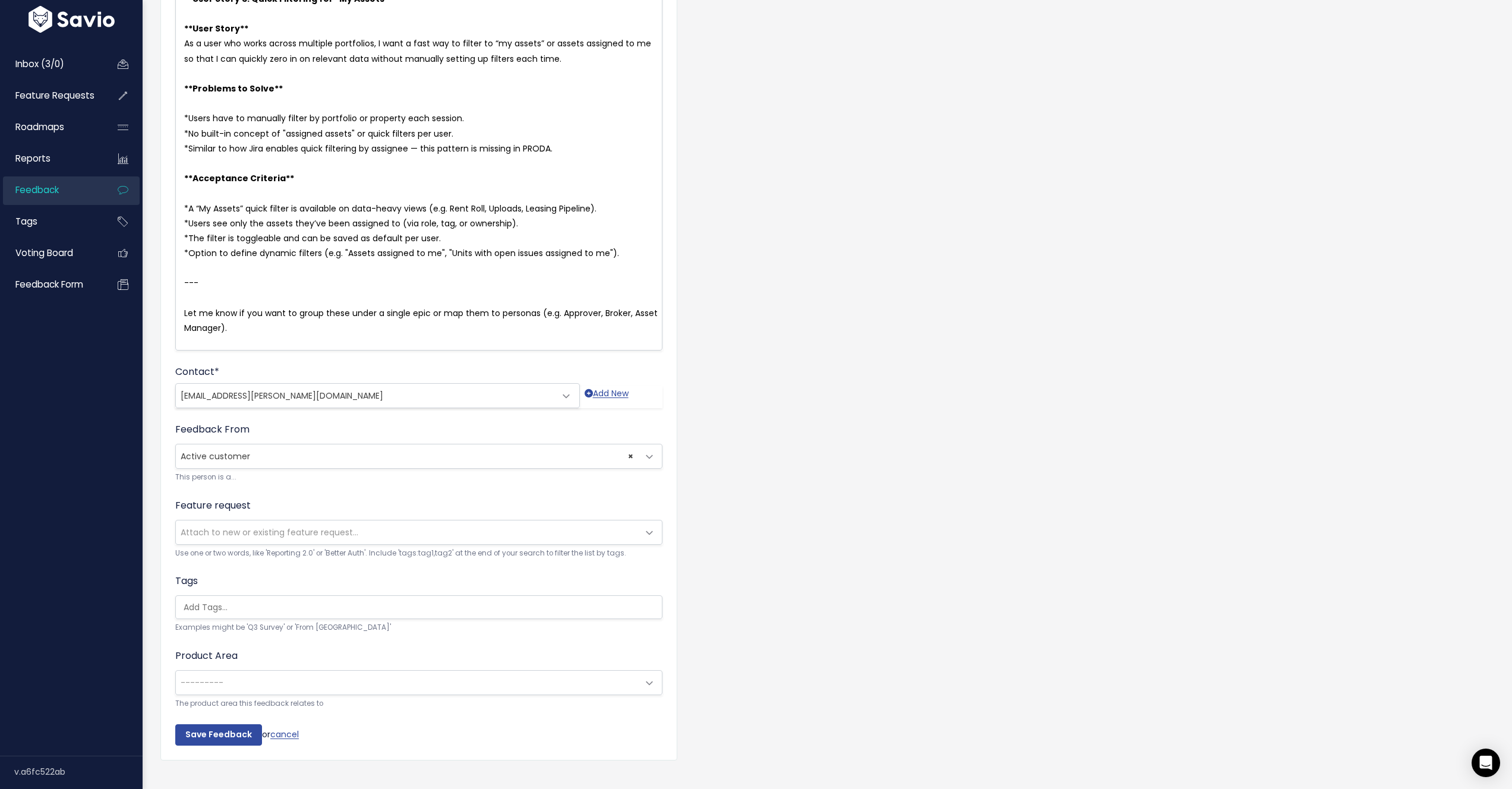
scroll to position [839, 0]
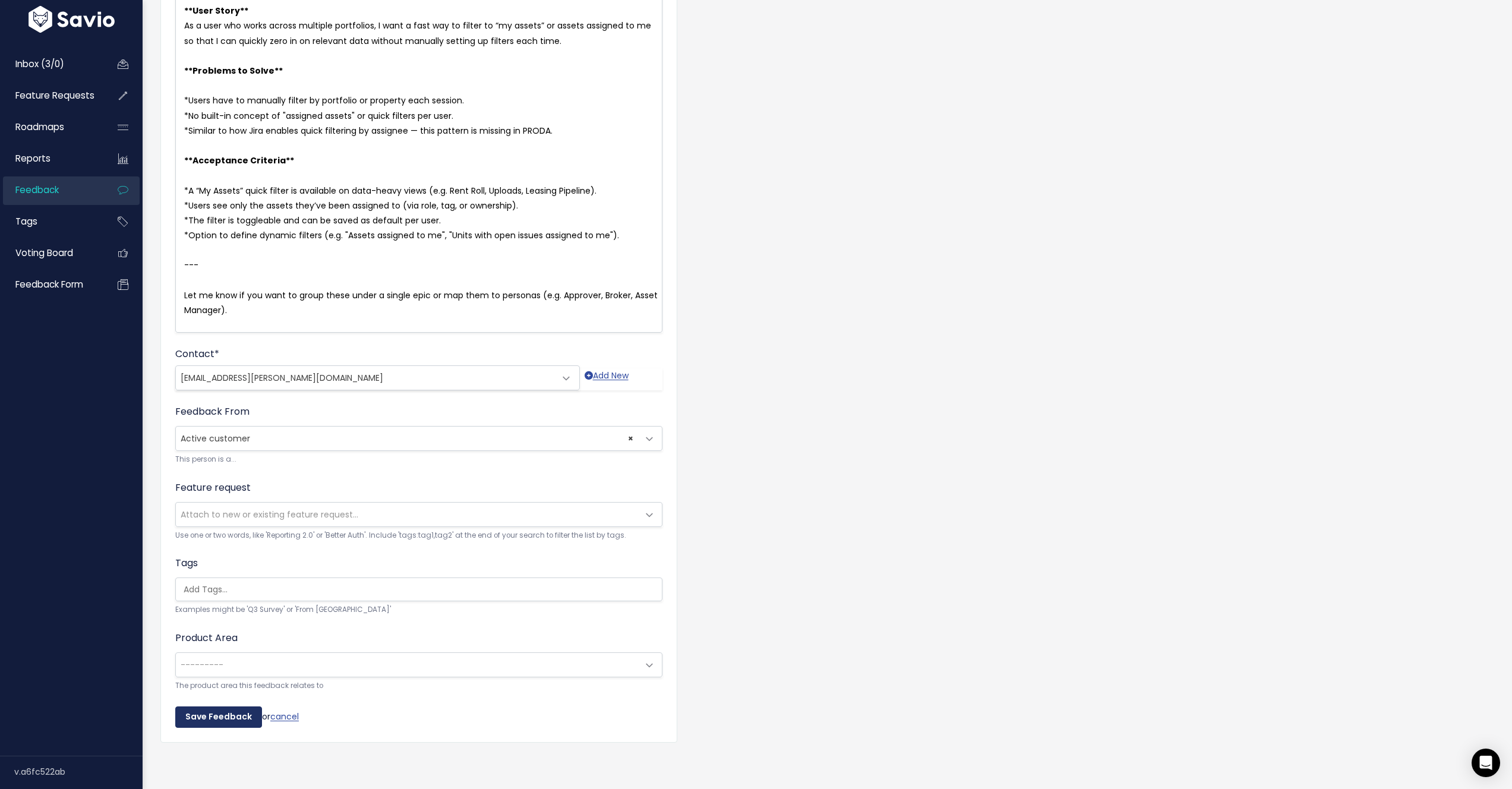
click at [217, 706] on input "Save Feedback" at bounding box center [218, 717] width 87 height 21
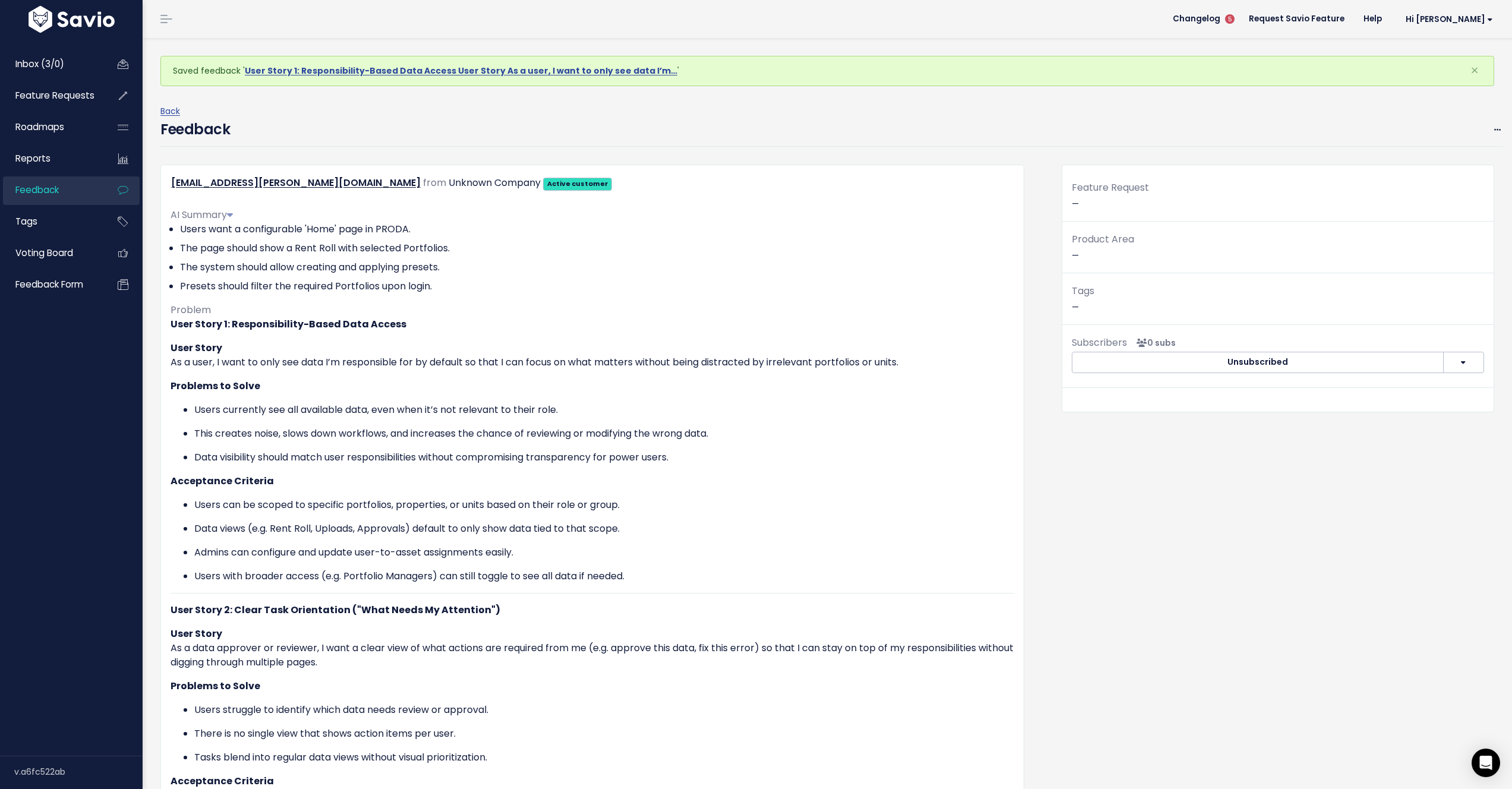
click at [148, 117] on div "Saved feedback ' User Story 1: Responsibility-Based Data Access User Story As a…" at bounding box center [827, 751] width 1370 height 1426
click at [169, 111] on link "Back" at bounding box center [170, 111] width 20 height 12
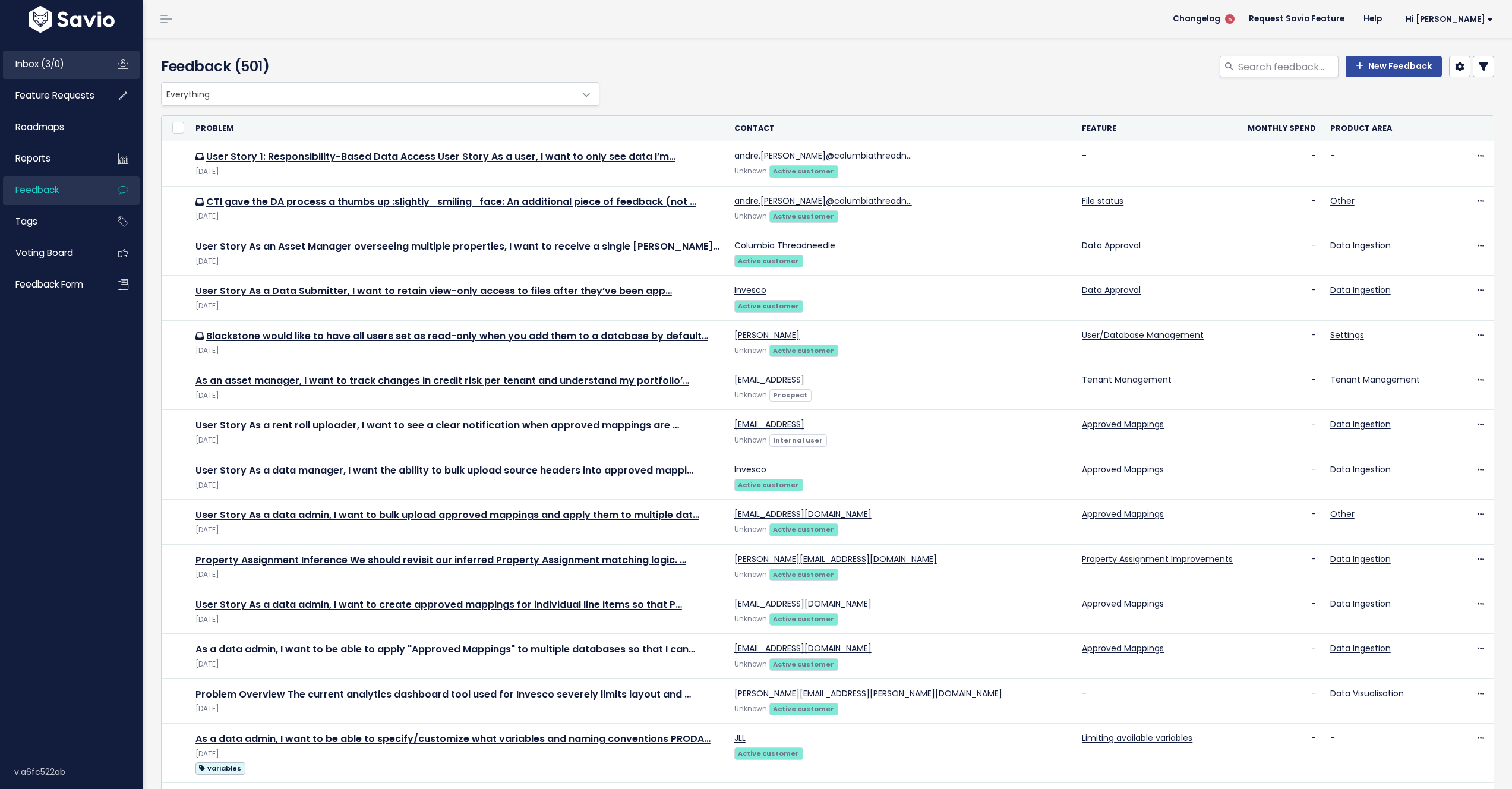
click at [62, 66] on span "Inbox (3/0)" at bounding box center [40, 63] width 49 height 12
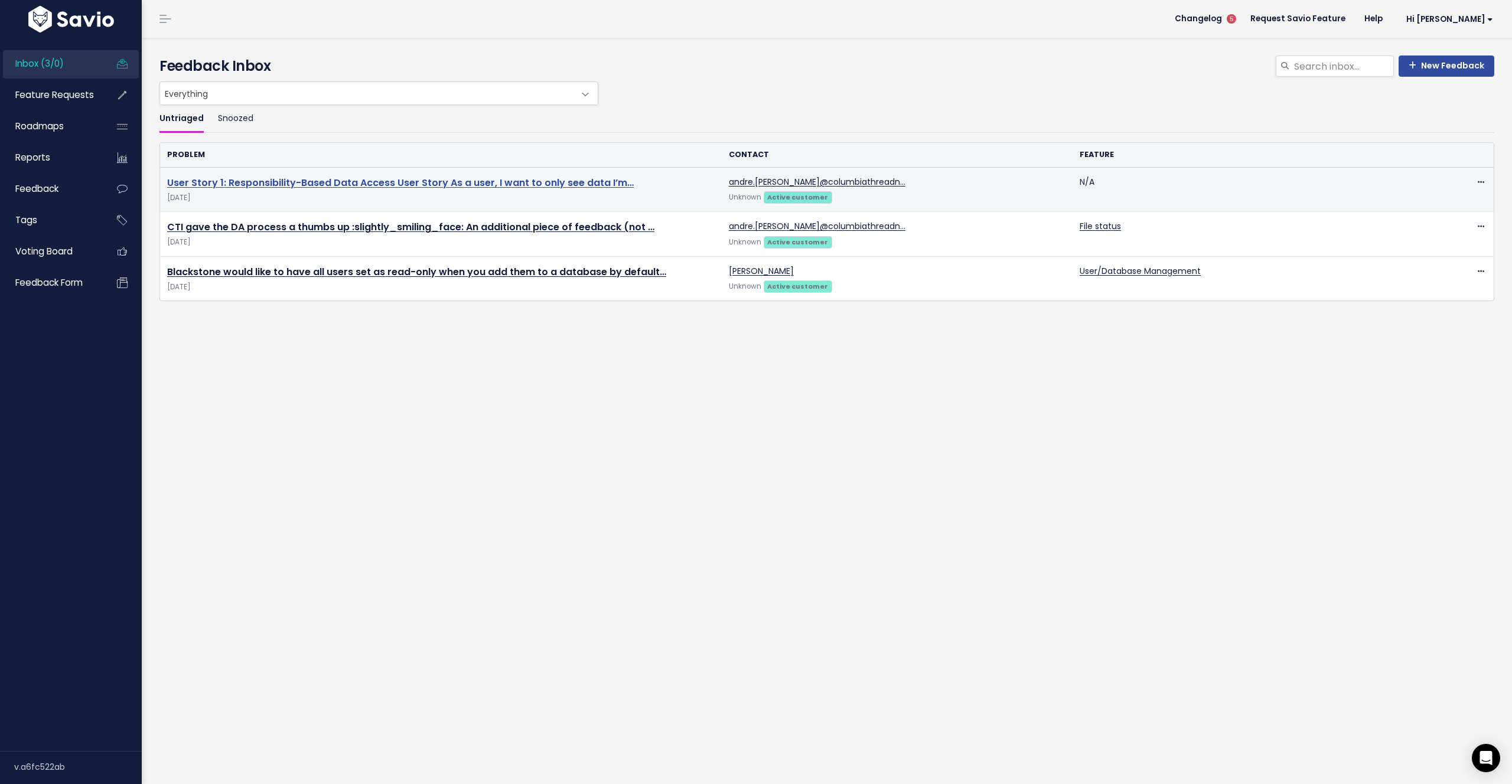
click at [312, 186] on link "User Story 1: Responsibility-Based Data Access User Story As a user, I want to …" at bounding box center [401, 182] width 467 height 14
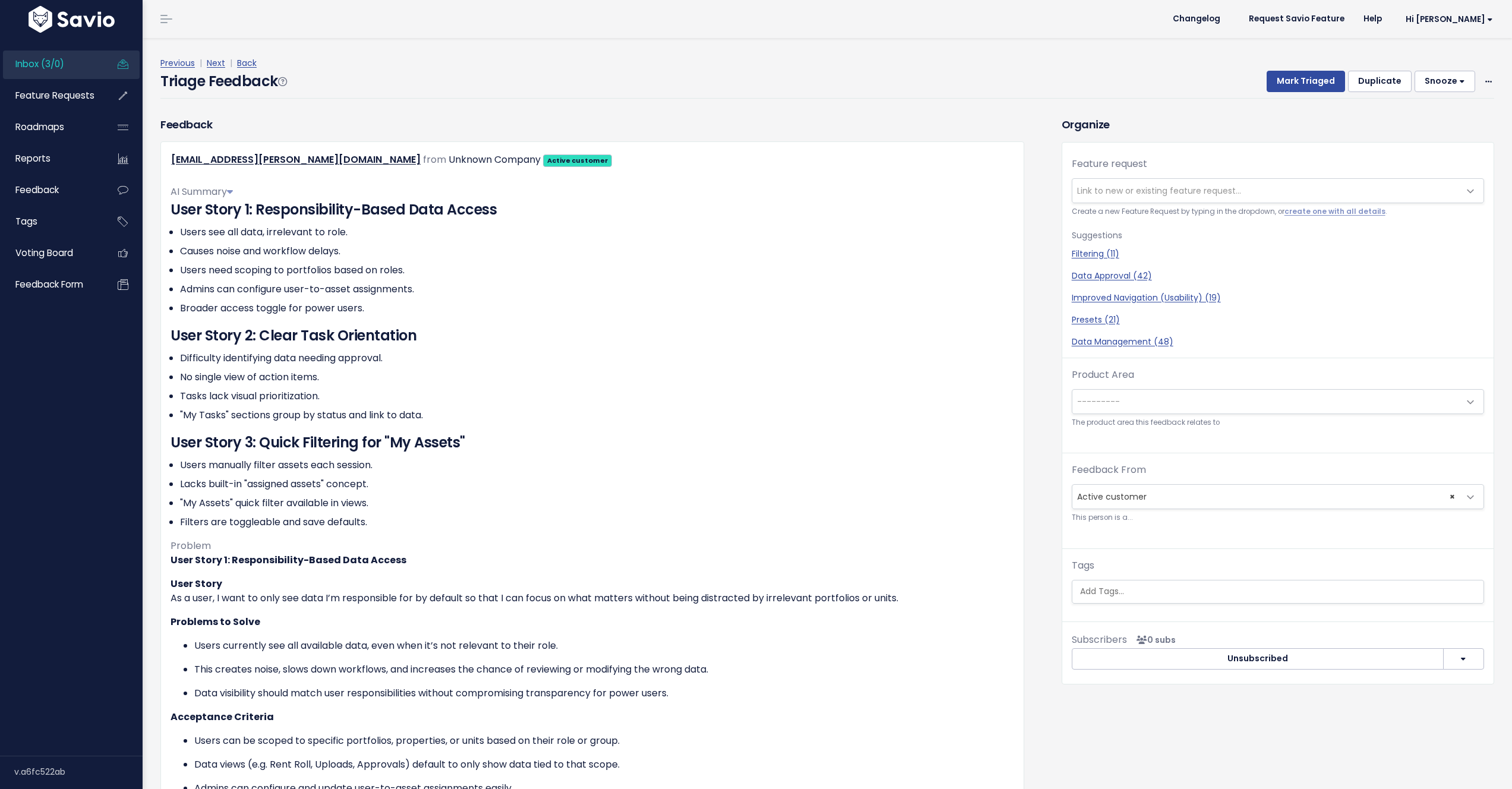
click at [1217, 192] on span "Link to new or existing feature request..." at bounding box center [1159, 191] width 164 height 12
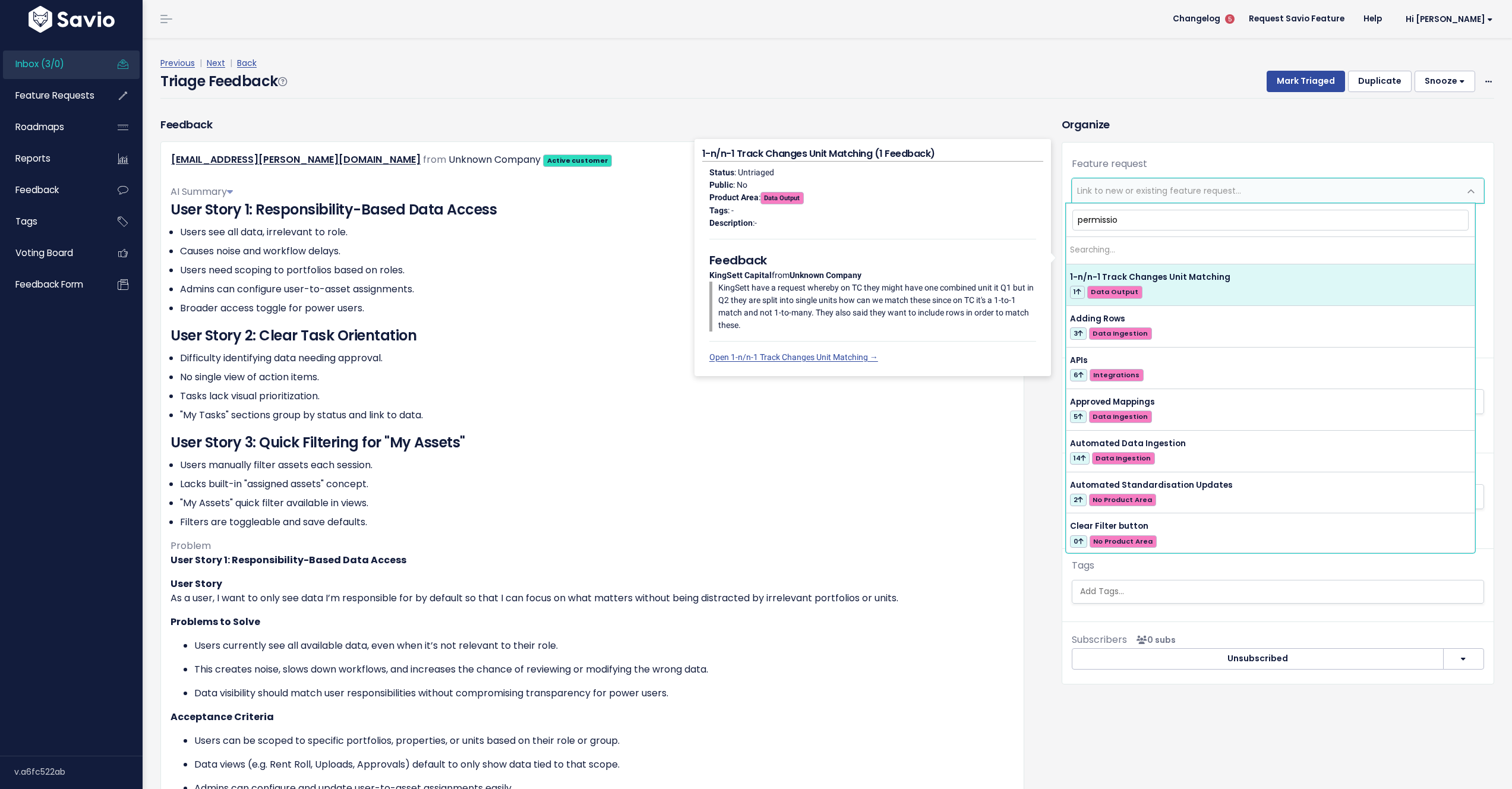
type input "permission"
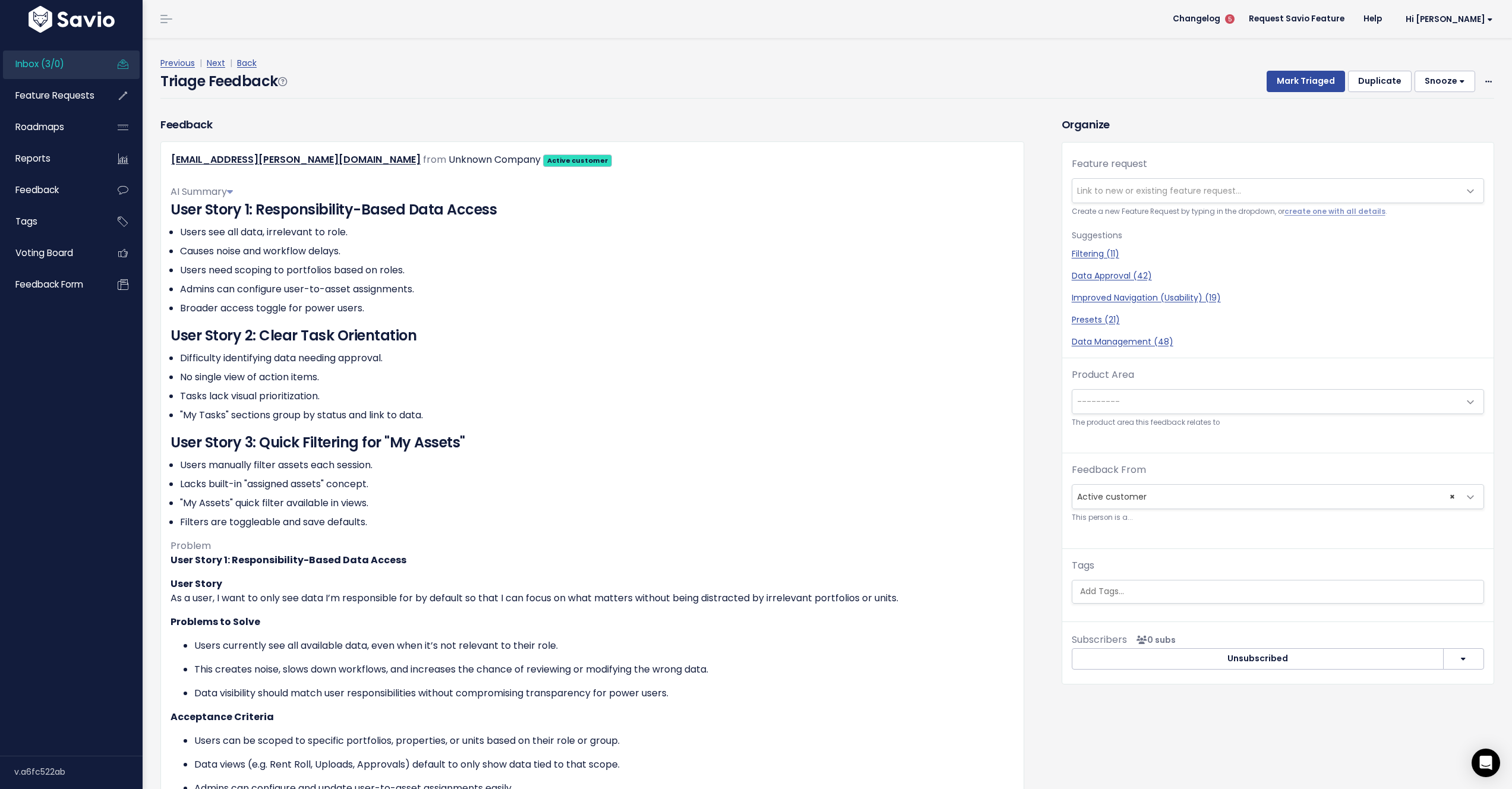
drag, startPoint x: 1168, startPoint y: 100, endPoint x: 1054, endPoint y: 100, distance: 114.0
click at [1168, 100] on div "Previous | Next | Back Triage Feedback Mark Triaged Duplicate Snooze 1 day 3 da…" at bounding box center [831, 77] width 1343 height 79
click at [507, 368] on ul "Difficulty identifying data needing approval. No single view of action items. T…" at bounding box center [592, 386] width 844 height 71
click at [420, 363] on li "Difficulty identifying data needing approval." at bounding box center [597, 358] width 835 height 14
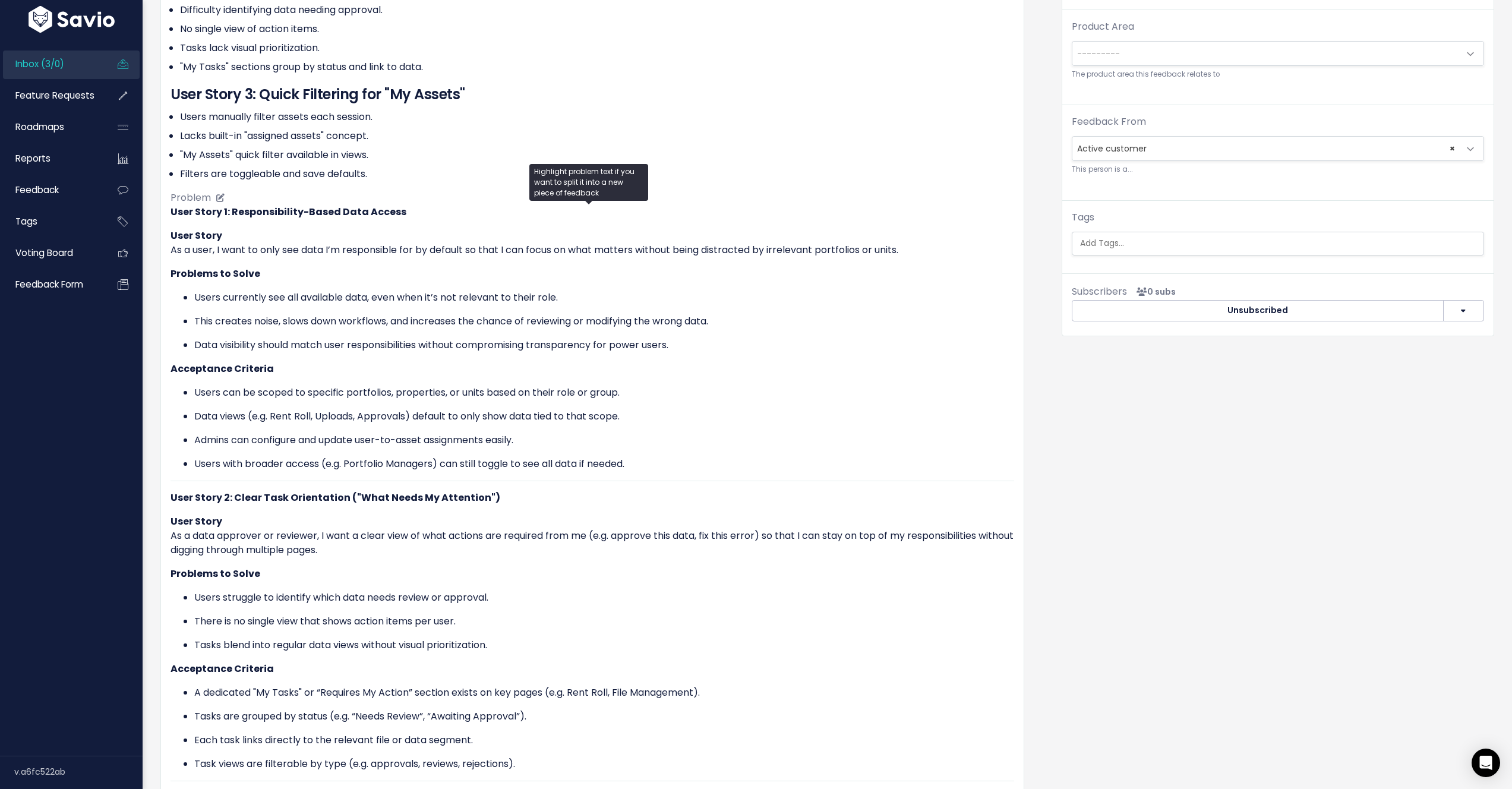
scroll to position [381, 0]
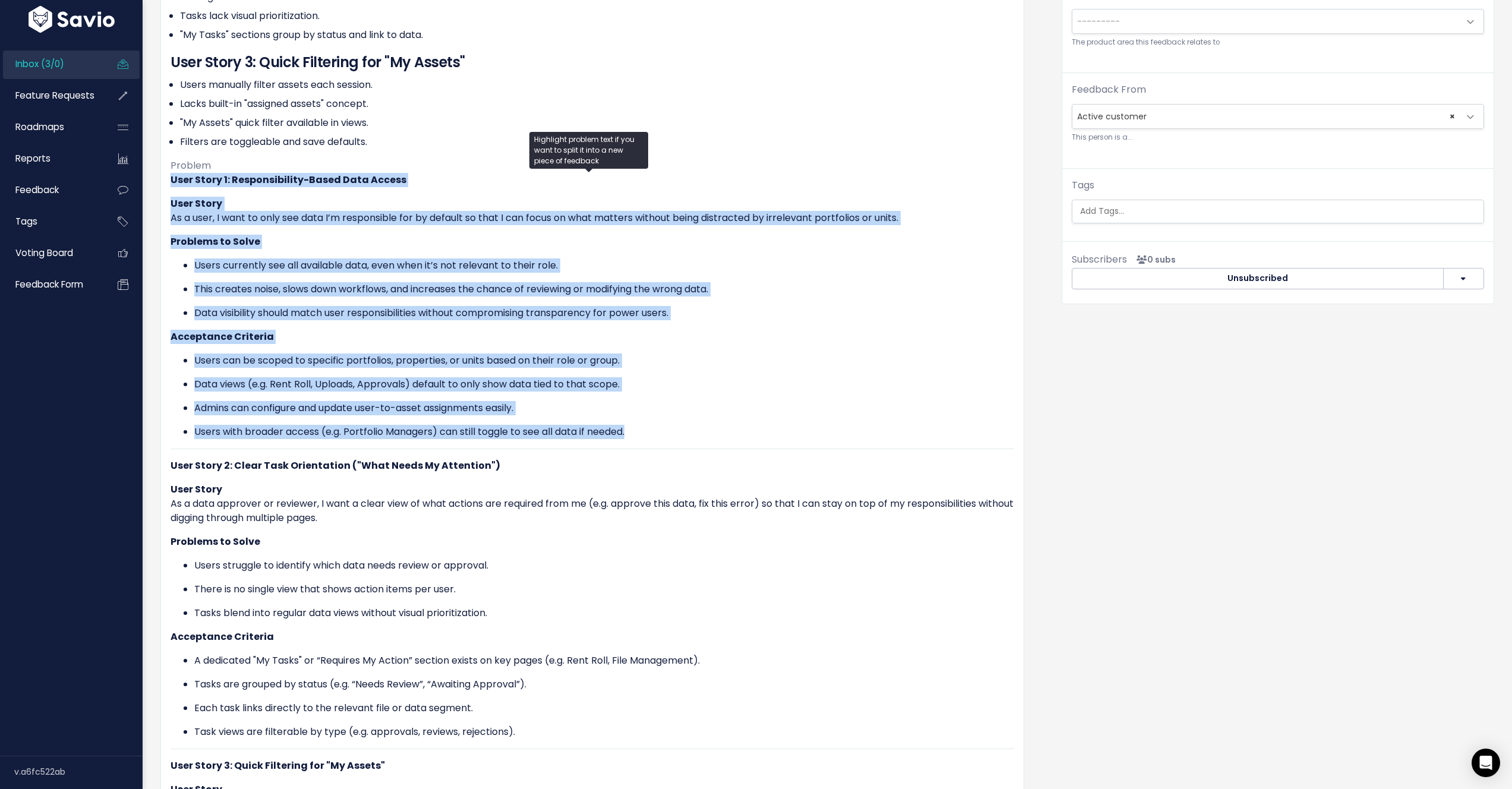
drag, startPoint x: 635, startPoint y: 431, endPoint x: 168, endPoint y: 183, distance: 528.8
click at [168, 183] on div "andre.tischer@columbiathreadneedle.com from Unknown Company Active customer" at bounding box center [592, 432] width 864 height 1343
copy div "User Story 1: Responsibility-Based Data Access User Story As a user, I want to …"
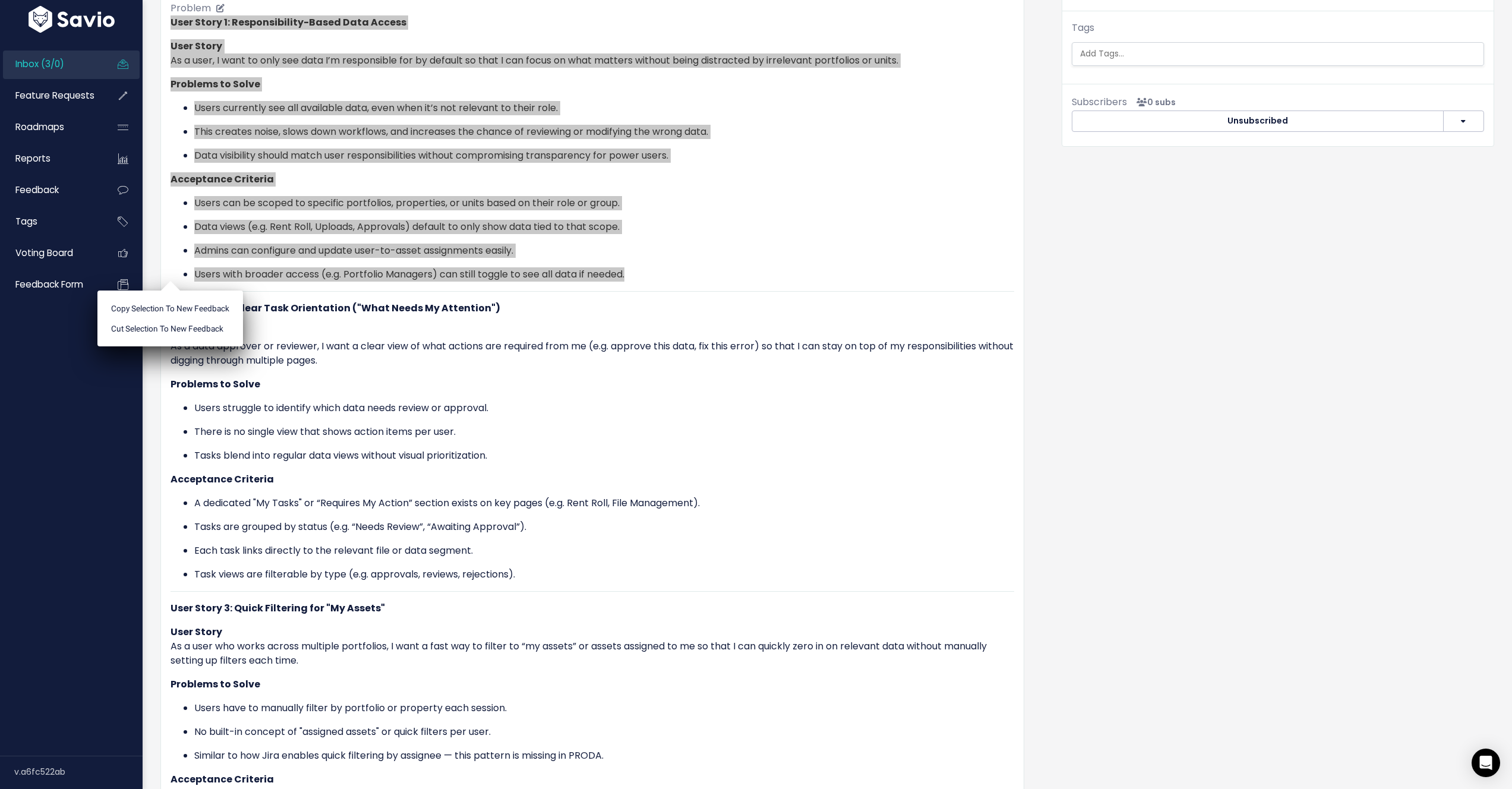
scroll to position [570, 0]
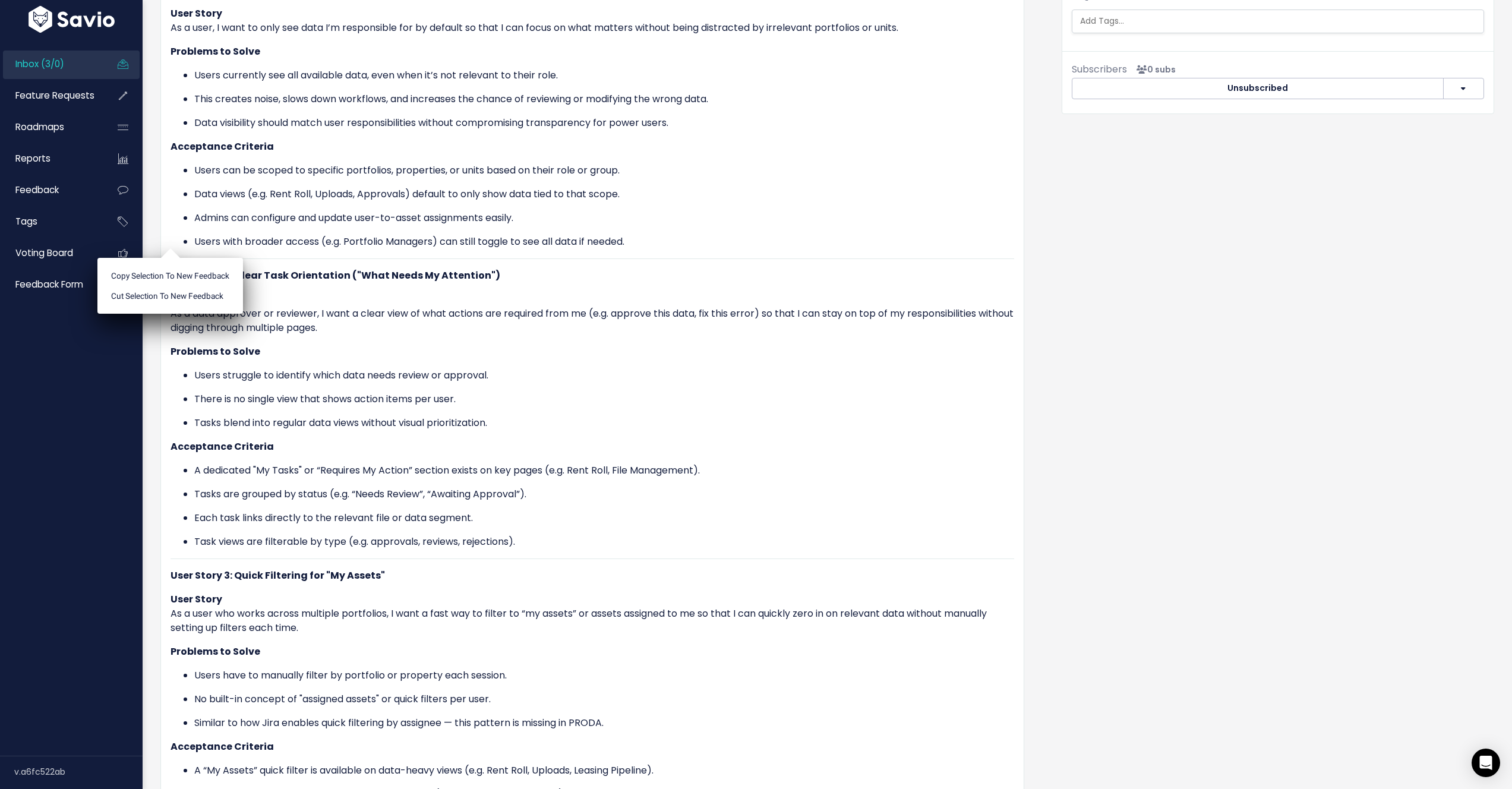
click at [722, 459] on div "User Story 1: Responsibility-Based Data Access User Story As a user, I want to …" at bounding box center [592, 433] width 844 height 900
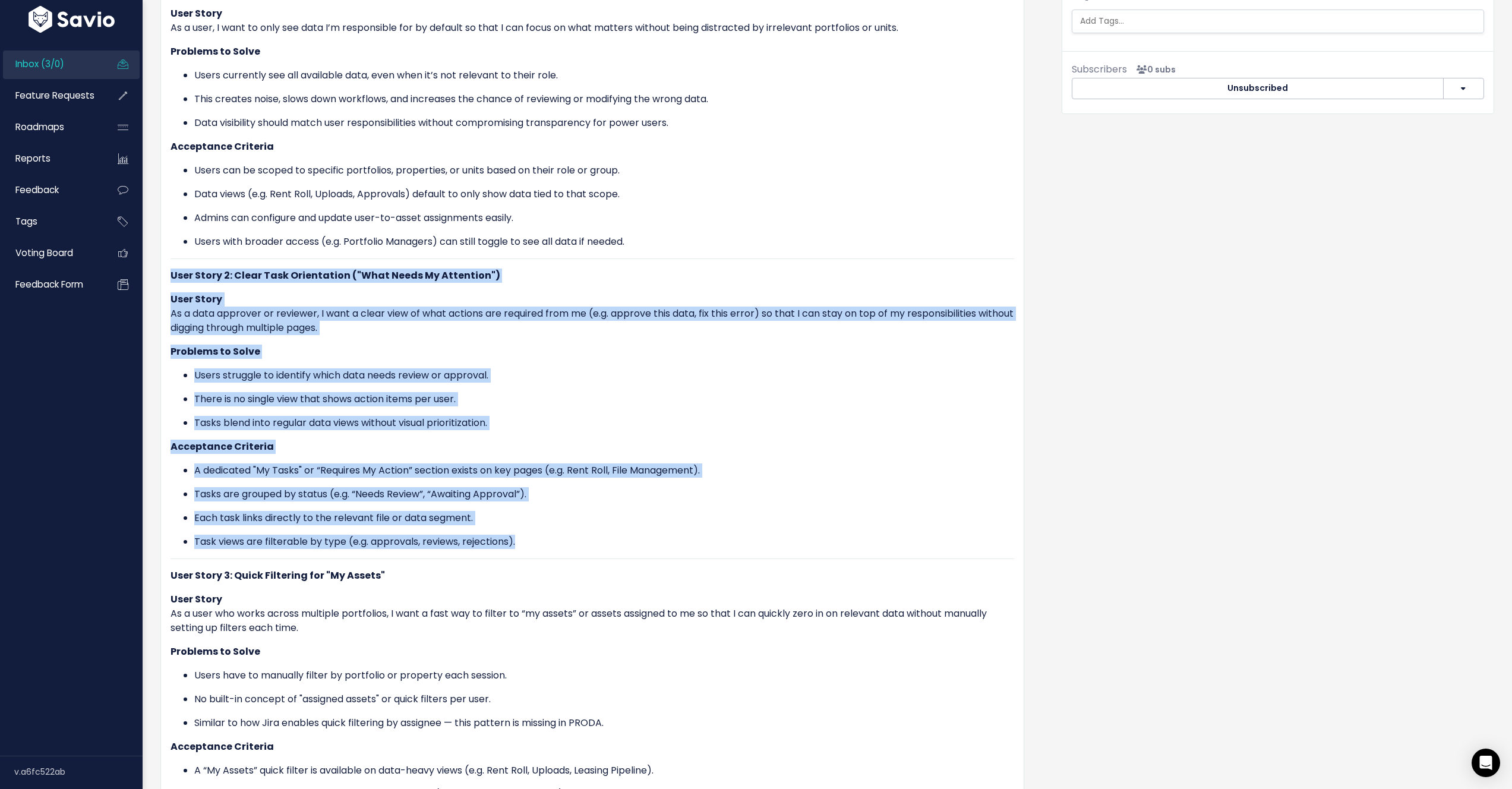
drag, startPoint x: 522, startPoint y: 544, endPoint x: 173, endPoint y: 277, distance: 439.4
click at [173, 277] on div "User Story 1: Responsibility-Based Data Access User Story As a user, I want to …" at bounding box center [592, 433] width 844 height 900
copy div "User Story 2: Clear Task Orientation ("What Needs My Attention") User Story As …"
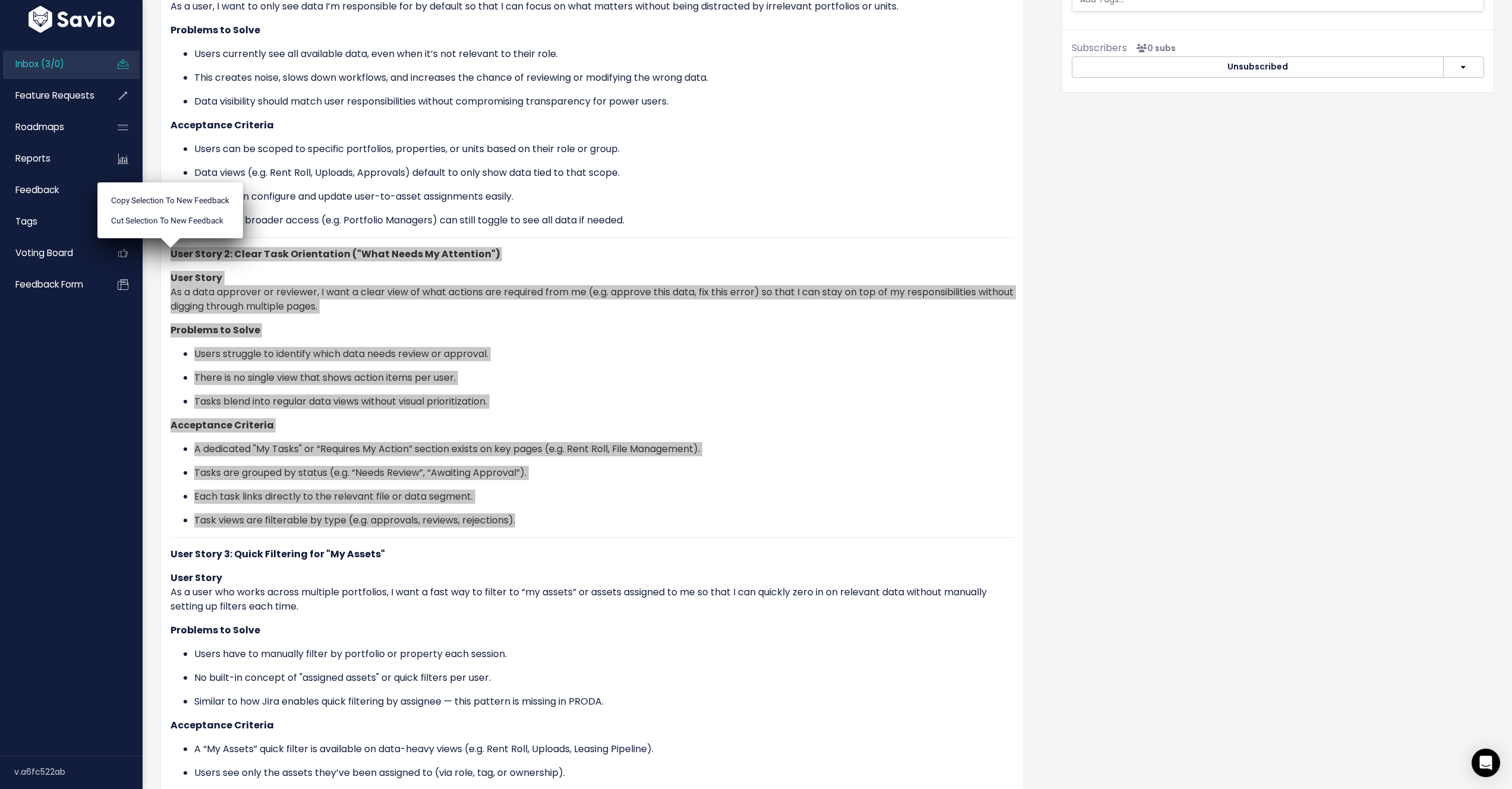
scroll to position [883, 0]
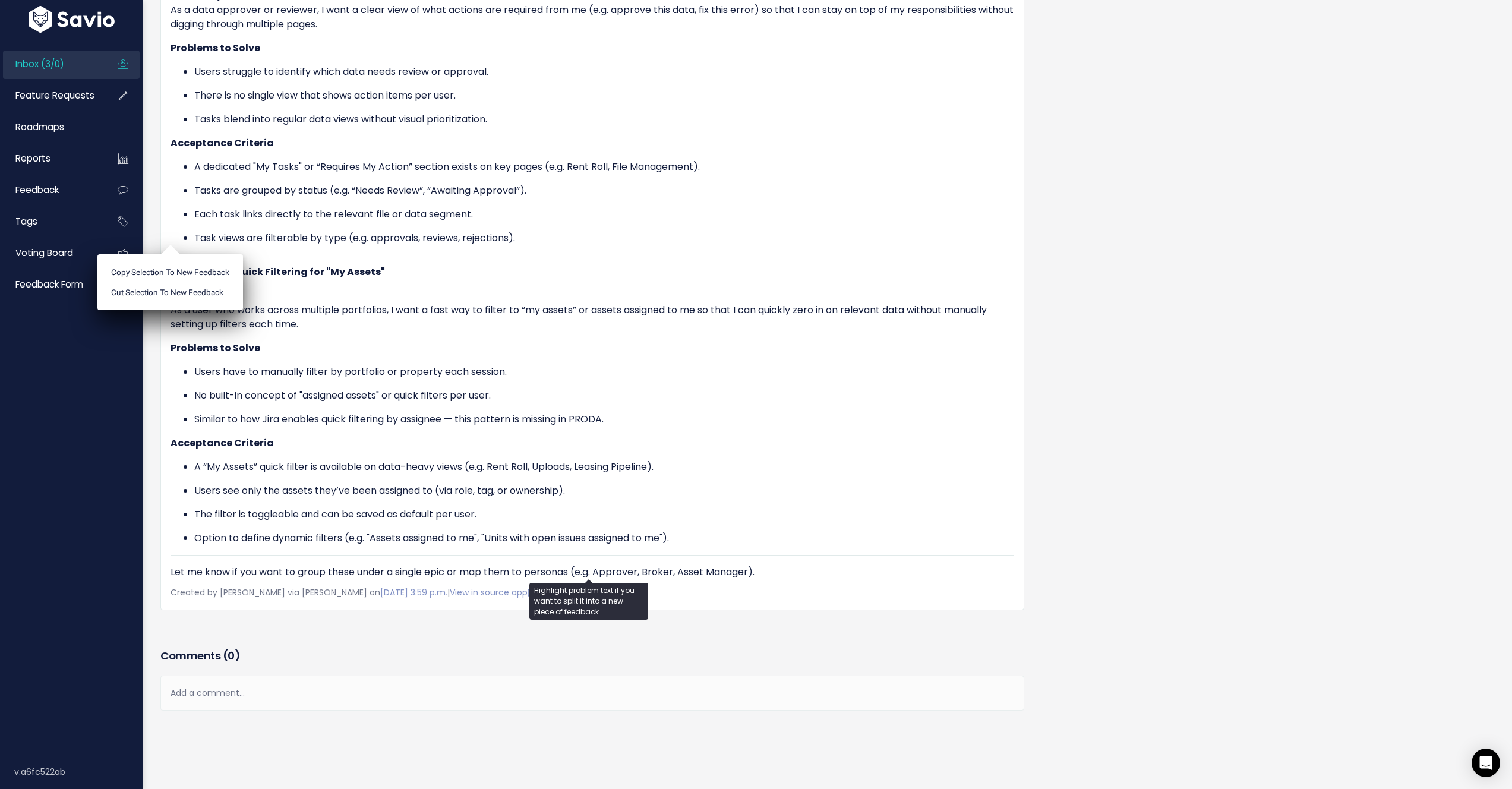
click at [650, 531] on p "Option to define dynamic filters (e.g. "Assets assigned to me", "Units with ope…" at bounding box center [604, 538] width 820 height 14
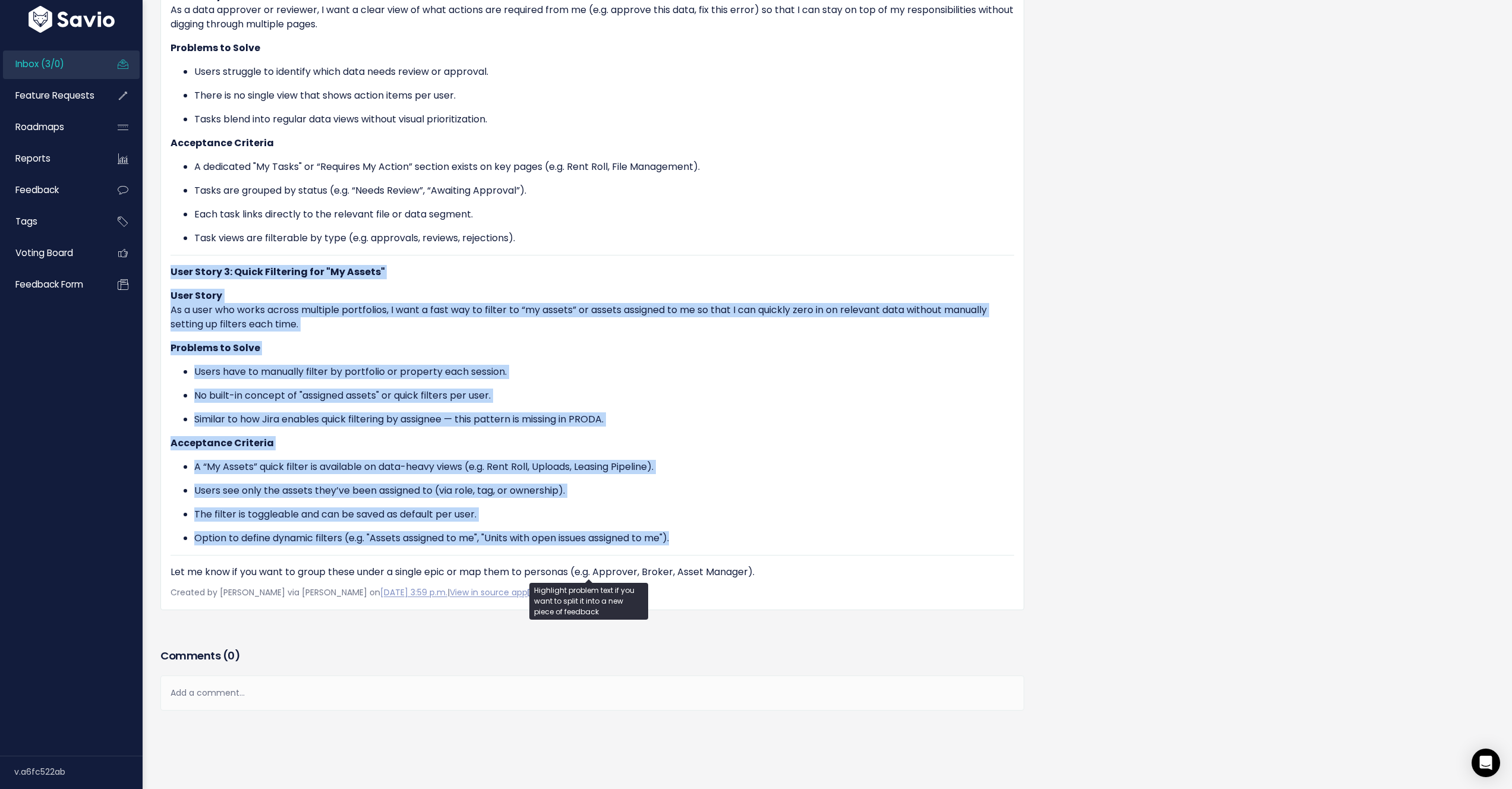
drag, startPoint x: 704, startPoint y: 536, endPoint x: 173, endPoint y: 264, distance: 596.6
click at [173, 265] on div "User Story 1: Responsibility-Based Data Access User Story As a user, I want to …" at bounding box center [592, 129] width 844 height 900
copy div "User Story 3: Quick Filtering for "My Assets" User Story As a user who works ac…"
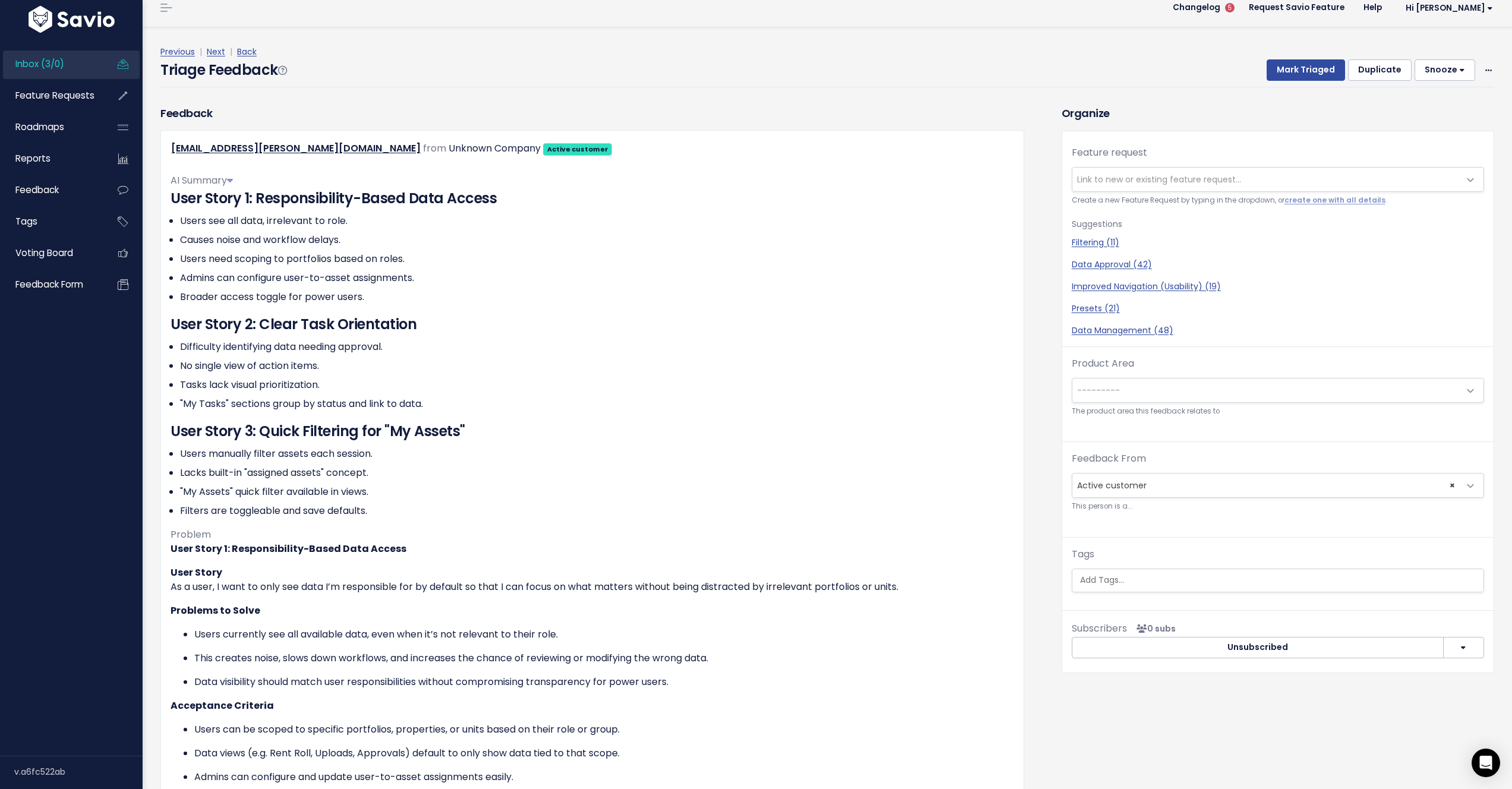
scroll to position [0, 0]
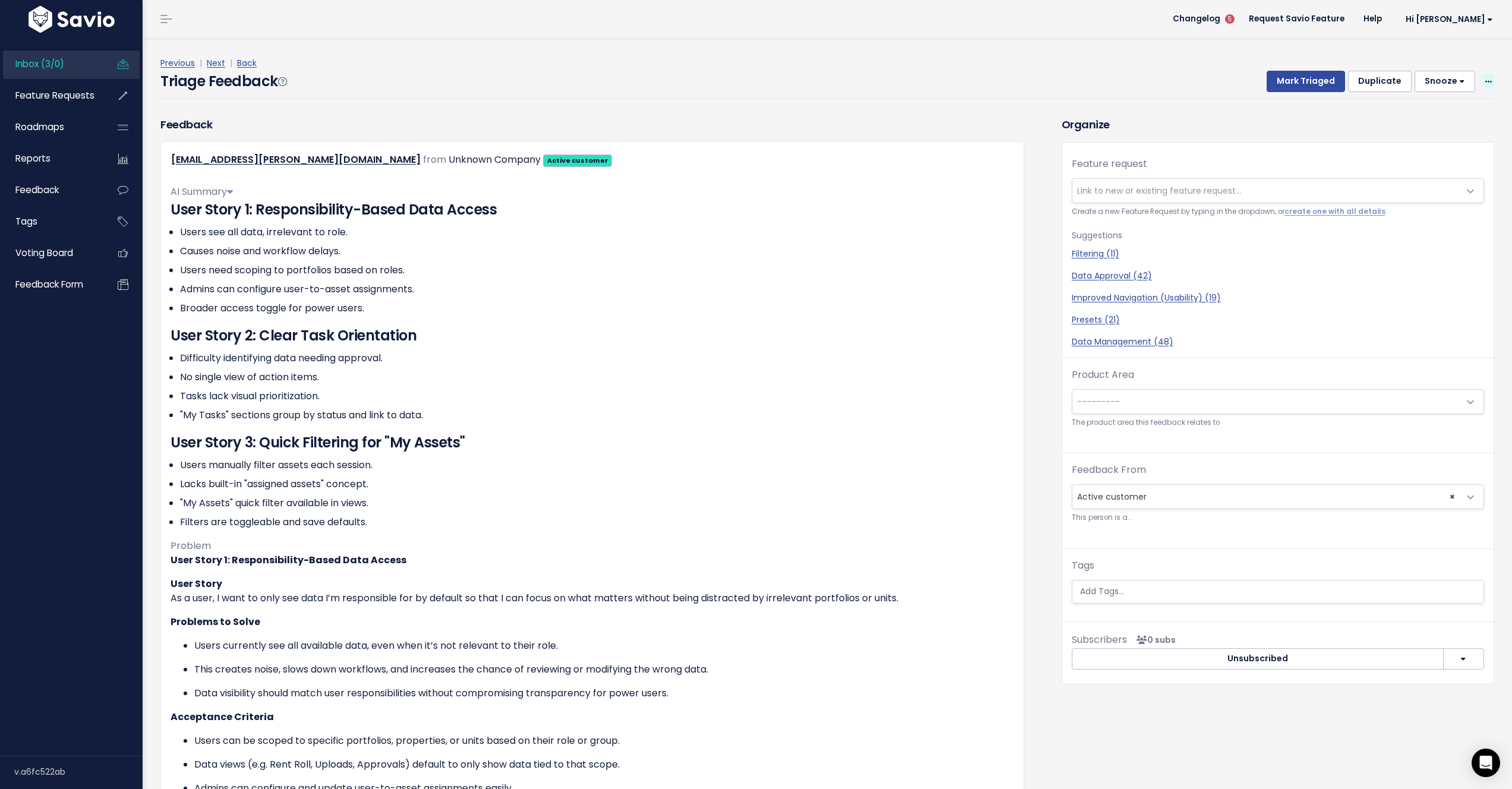
click at [1483, 82] on span at bounding box center [1489, 82] width 11 height 15
click at [1433, 146] on link "Delete" at bounding box center [1441, 137] width 86 height 23
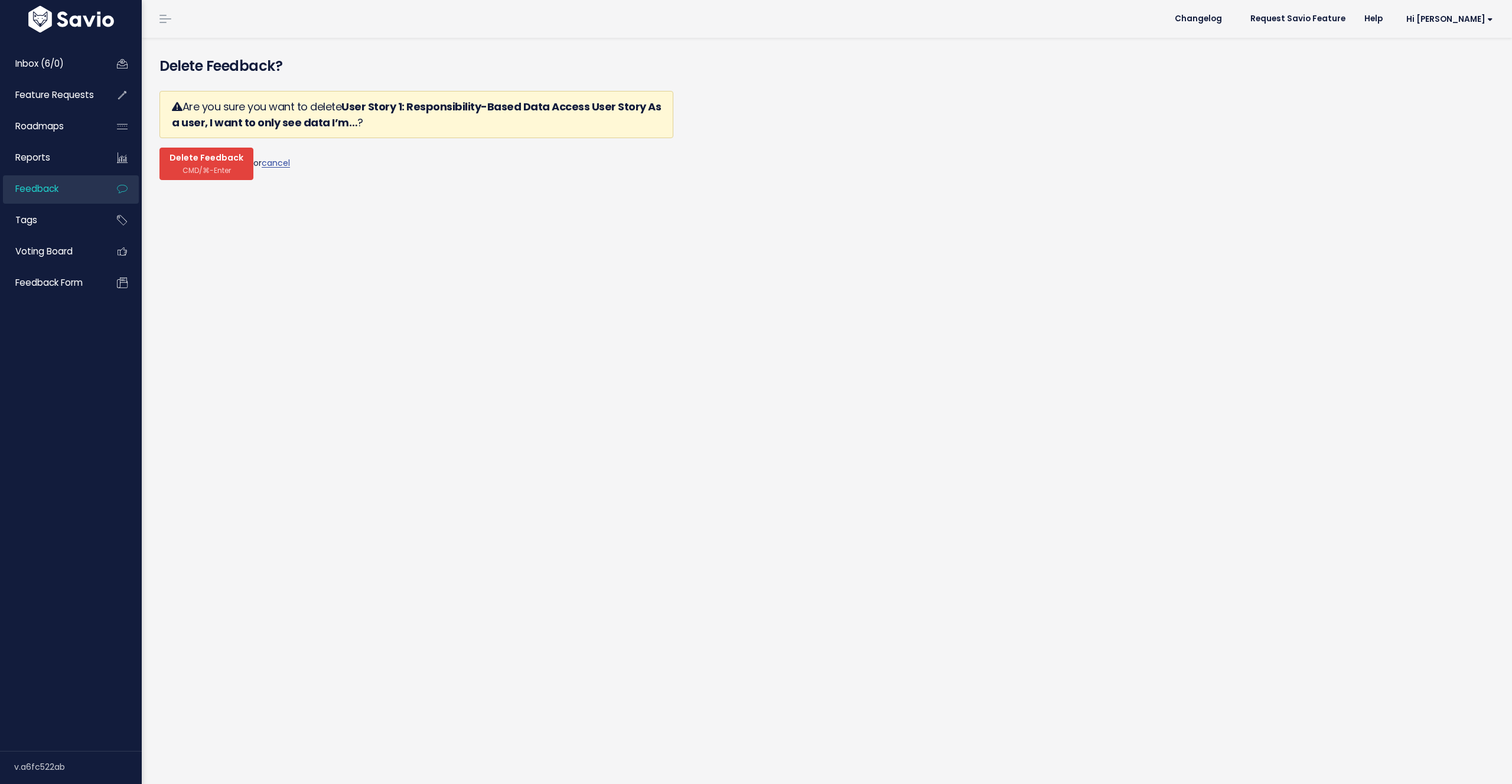
click at [224, 159] on span "Delete Feedback" at bounding box center [206, 158] width 74 height 11
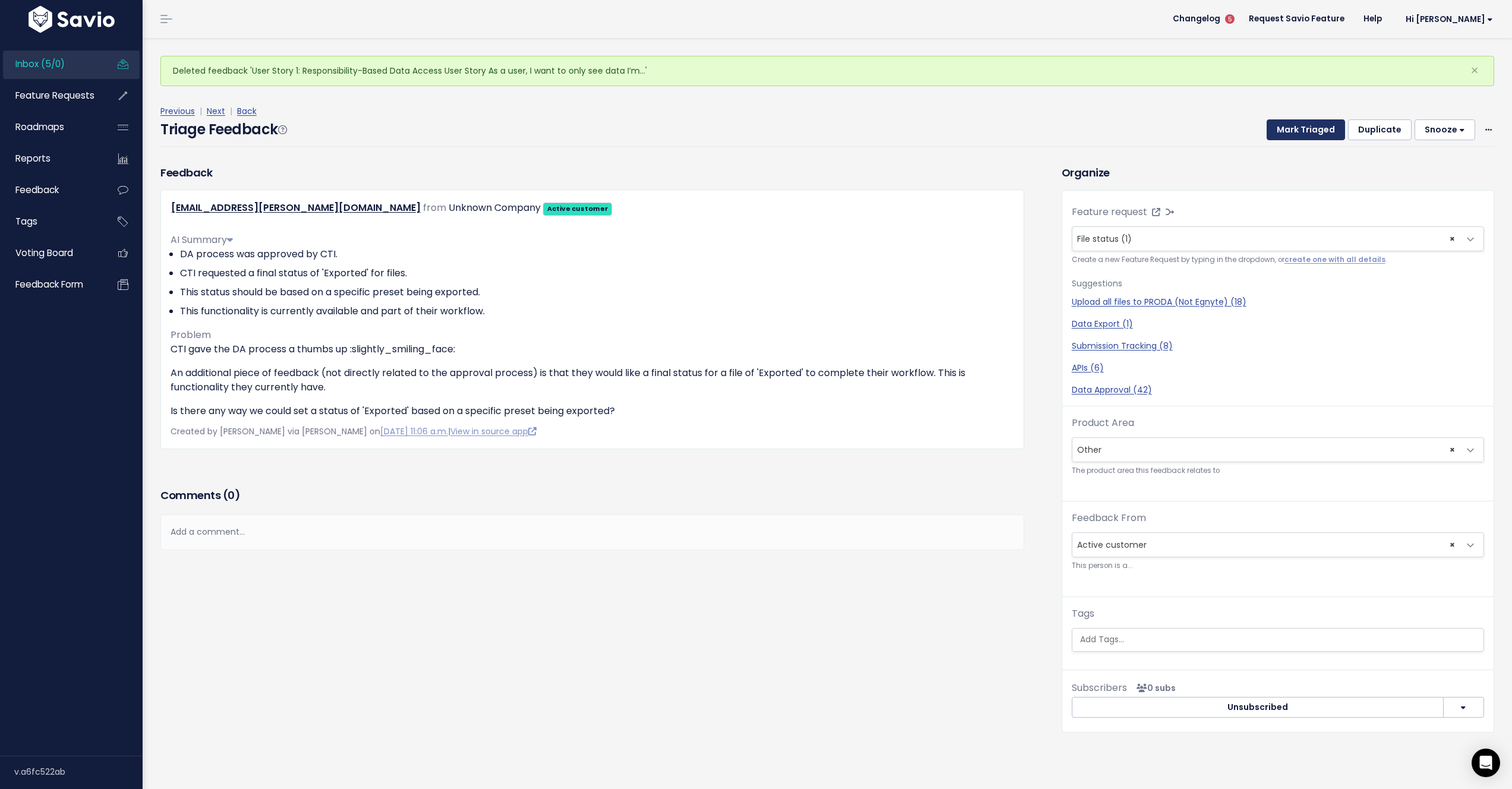
click at [1290, 135] on button "Mark Triaged" at bounding box center [1306, 130] width 79 height 21
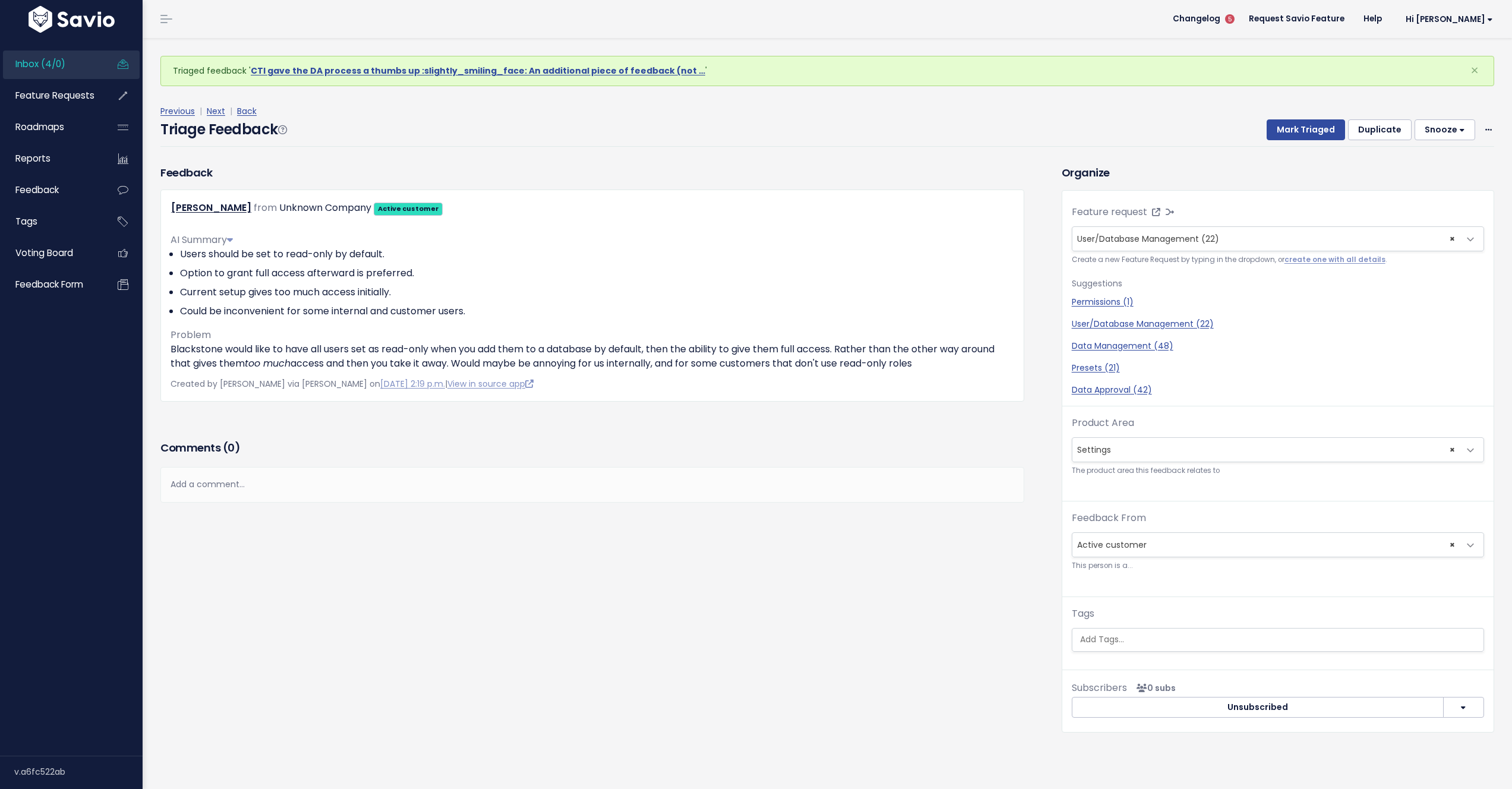
click at [40, 64] on span "Inbox (4/0)" at bounding box center [40, 63] width 50 height 12
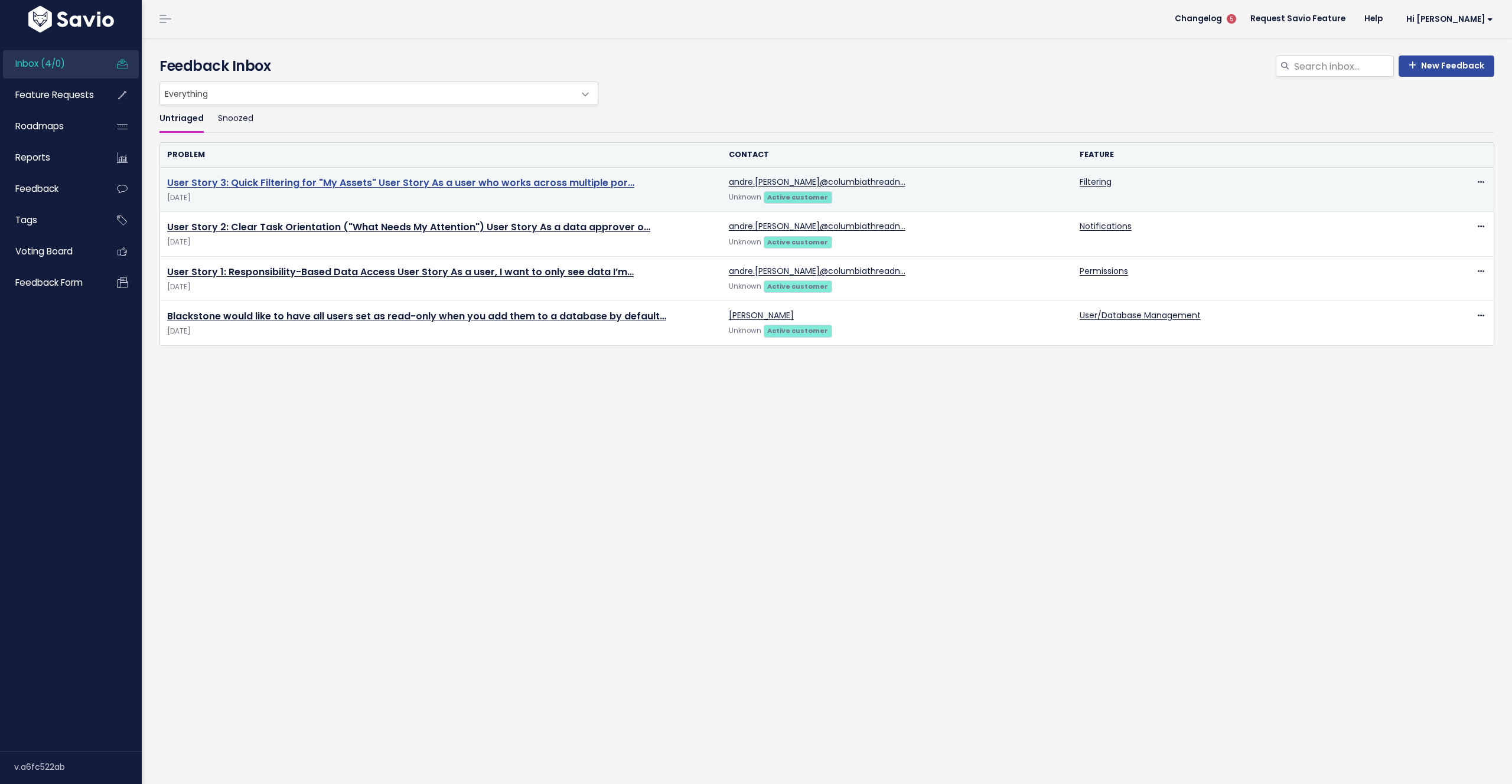
click at [290, 182] on link "User Story 3: Quick Filtering for "My Assets" User Story As a user who works ac…" at bounding box center [401, 182] width 467 height 14
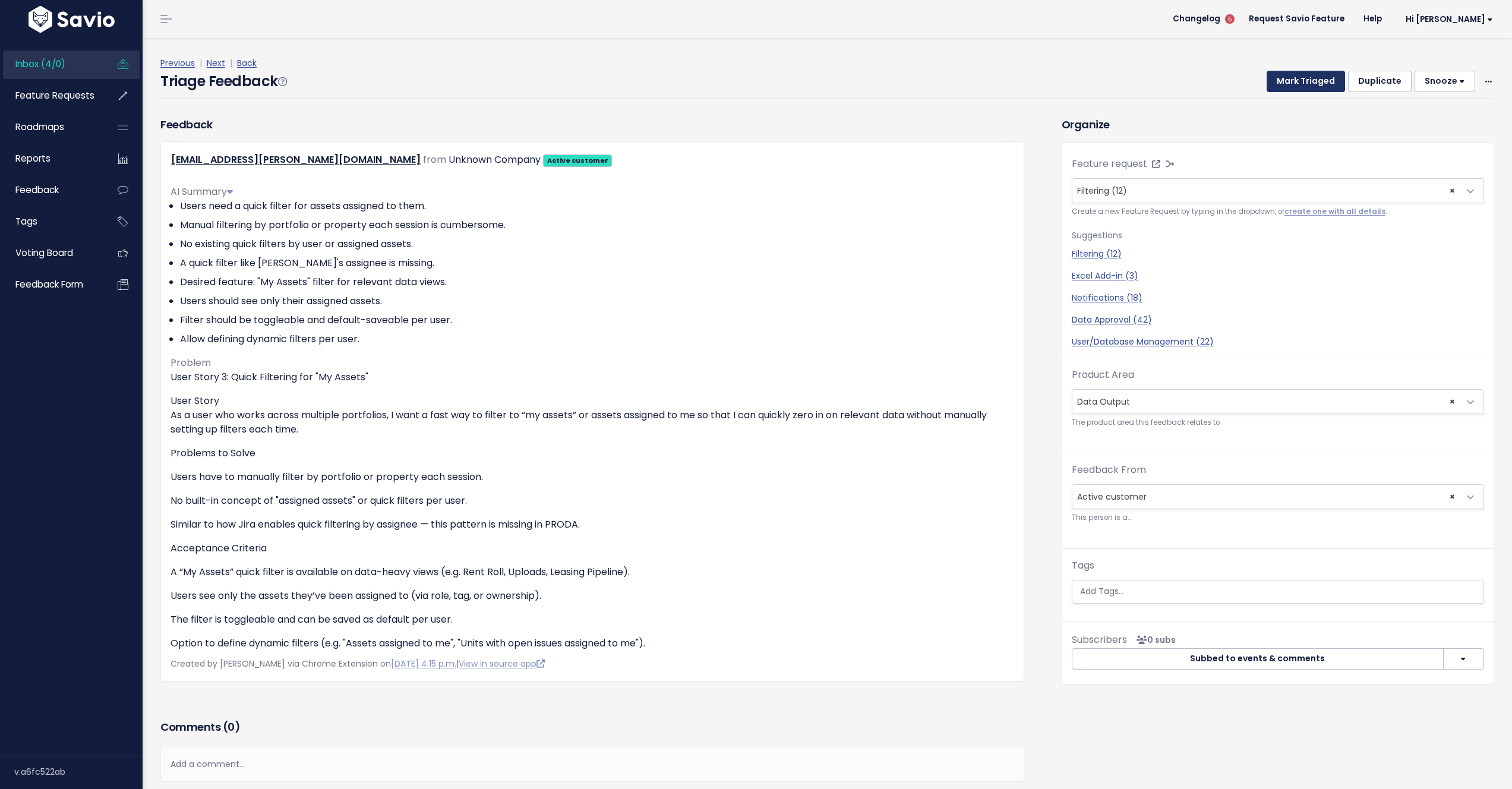
click at [1310, 83] on button "Mark Triaged" at bounding box center [1306, 81] width 79 height 21
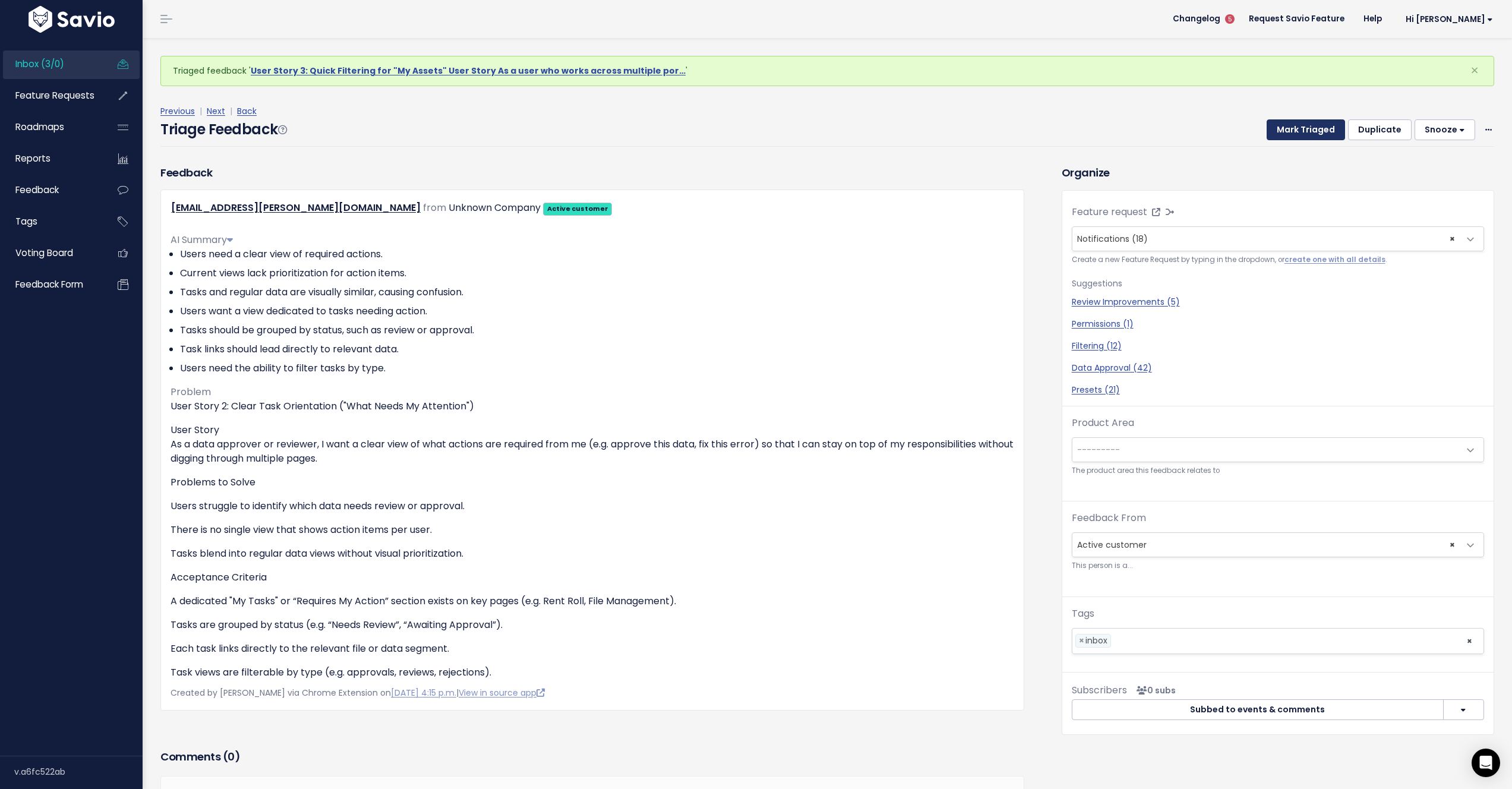
click at [1285, 133] on button "Mark Triaged" at bounding box center [1306, 130] width 79 height 21
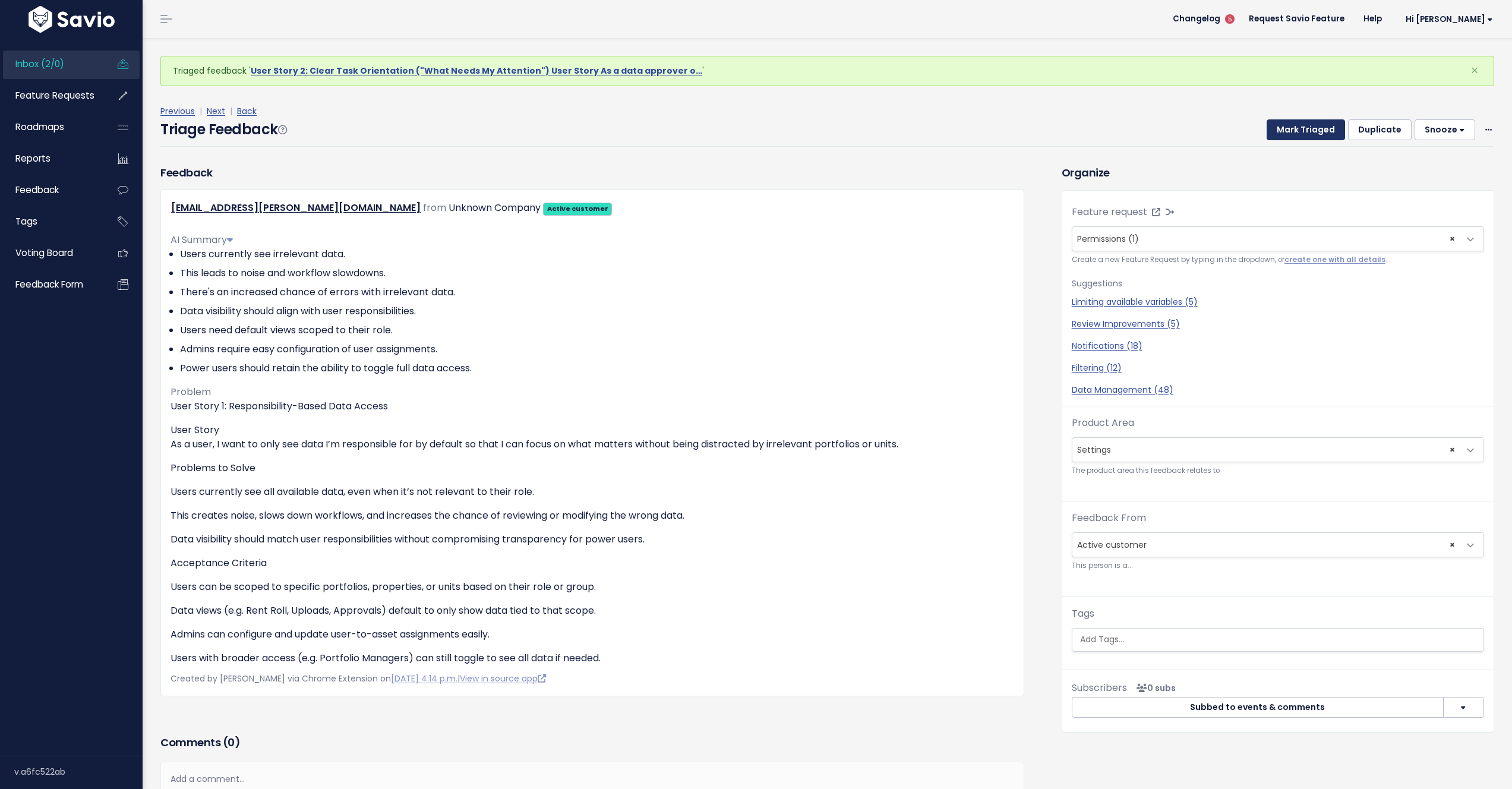
click at [1281, 133] on button "Mark Triaged" at bounding box center [1306, 130] width 79 height 21
